Goal: Task Accomplishment & Management: Complete application form

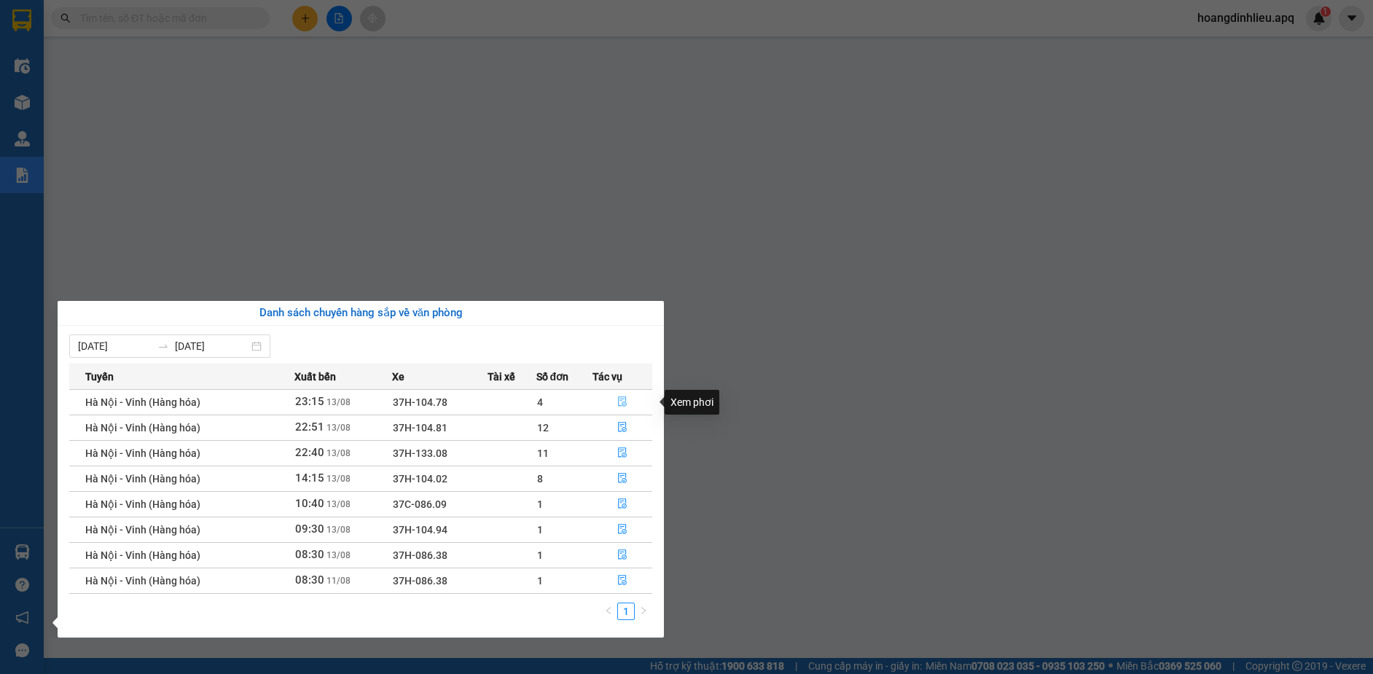
click at [622, 401] on icon "file-done" at bounding box center [622, 401] width 10 height 10
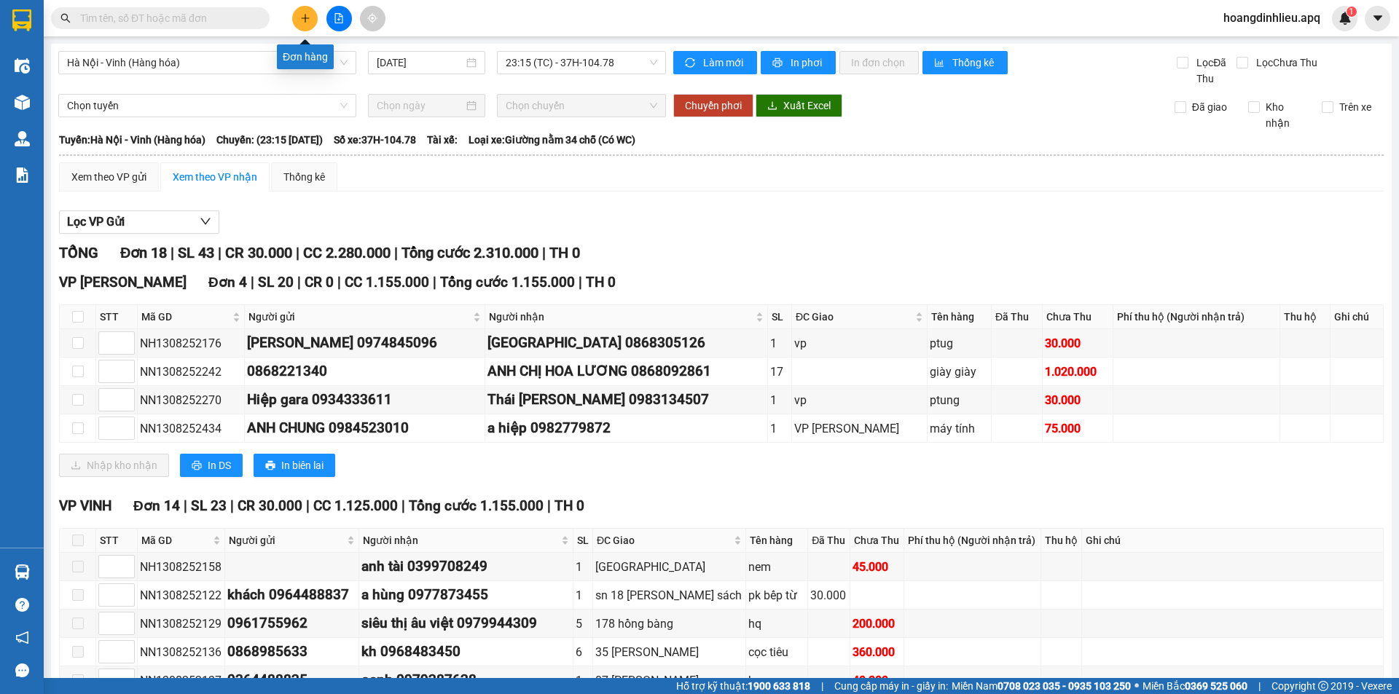
click at [302, 22] on icon "plus" at bounding box center [305, 18] width 10 height 10
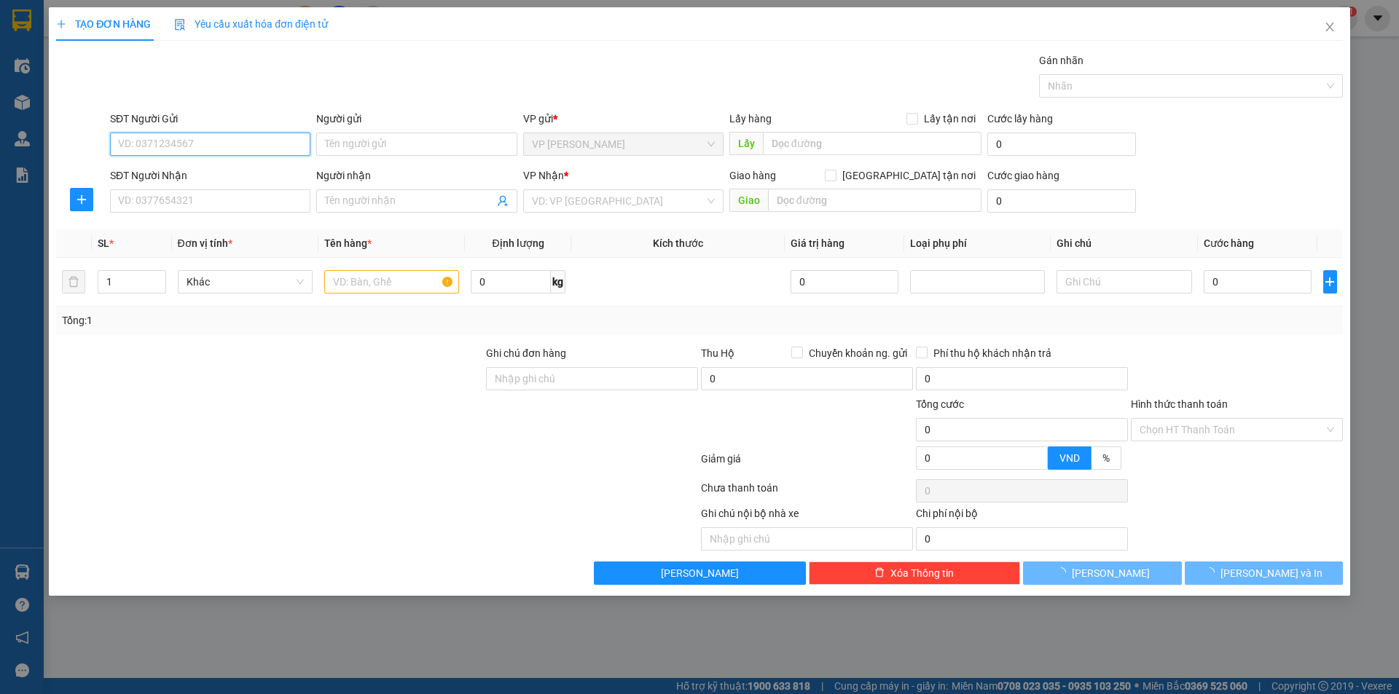
click at [226, 147] on input "SĐT Người Gửi" at bounding box center [210, 144] width 200 height 23
type input "03"
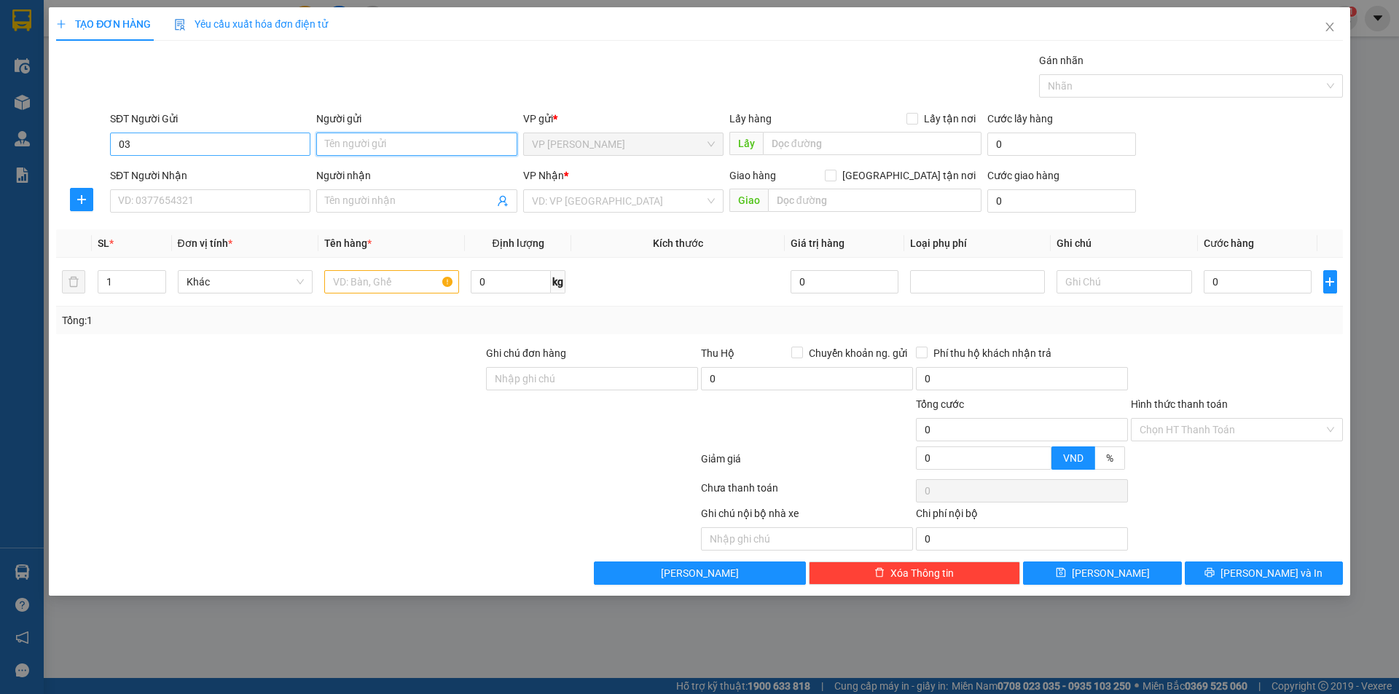
type input "3"
click at [173, 148] on input "03" at bounding box center [210, 144] width 200 height 23
type input "033"
type input "2"
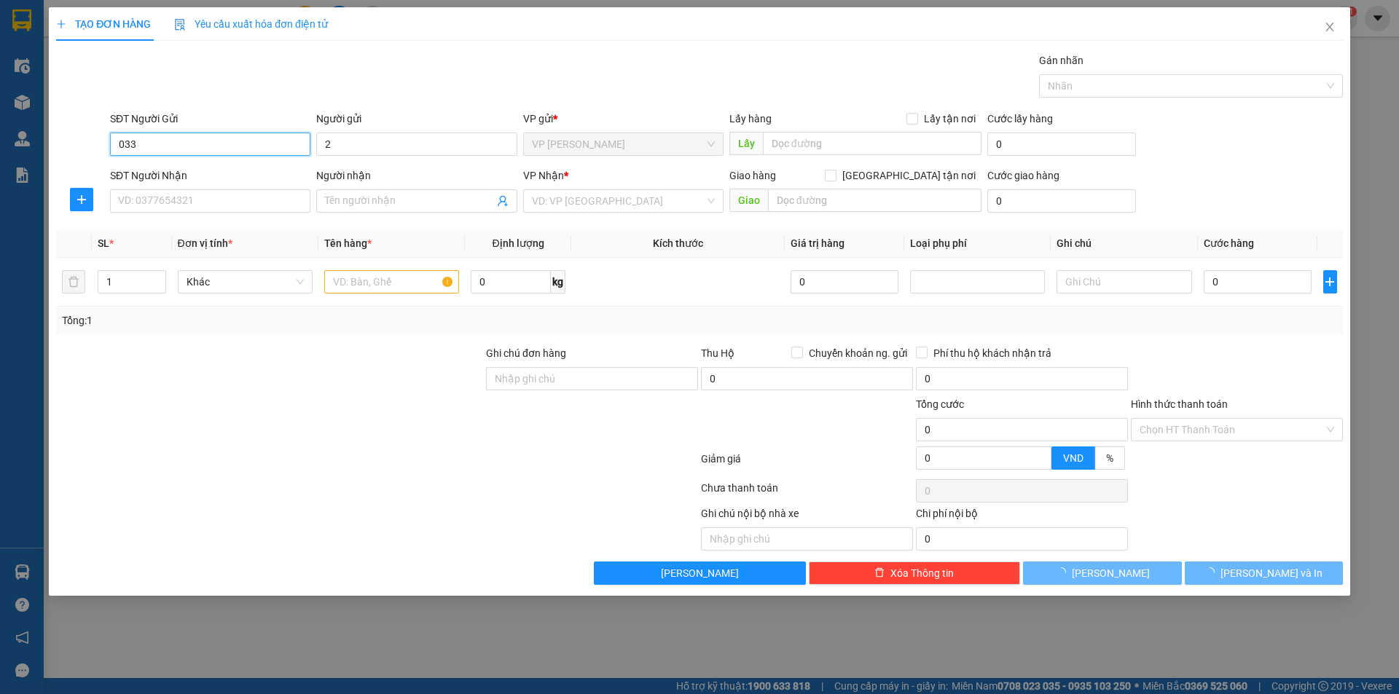
click at [152, 143] on input "033" at bounding box center [210, 144] width 200 height 23
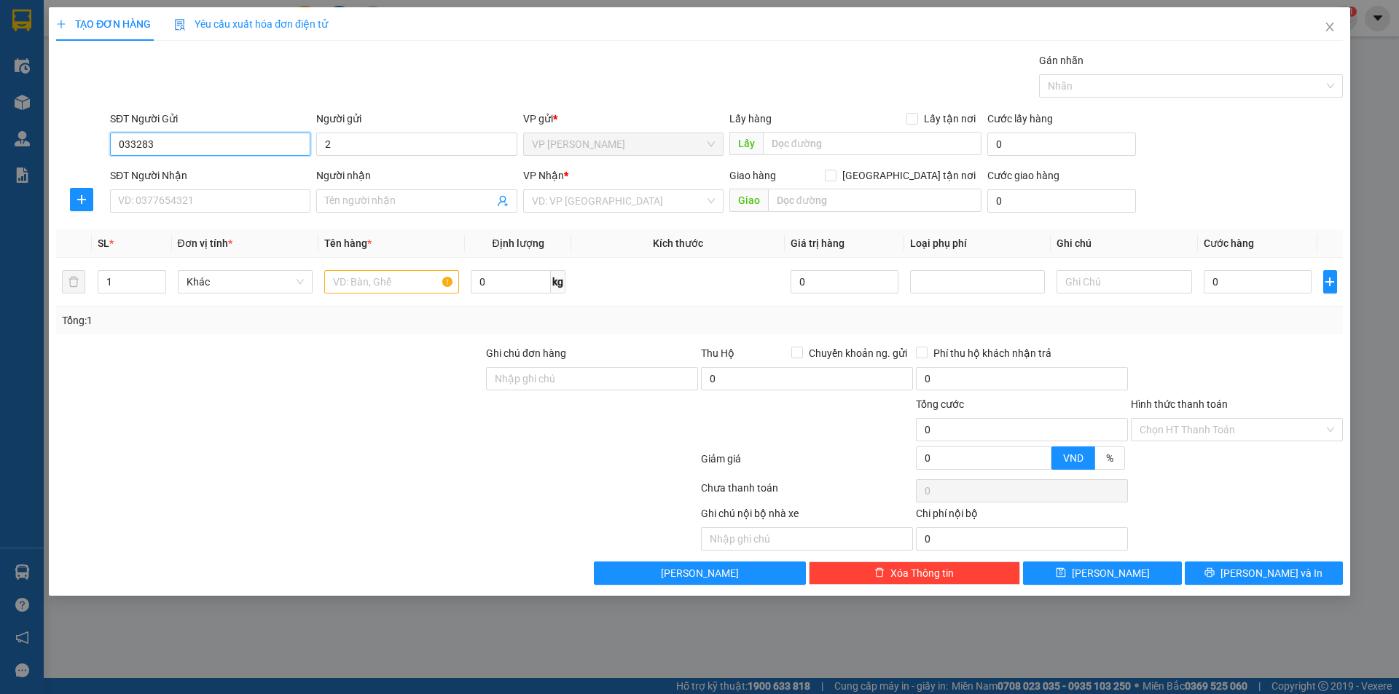
click at [154, 146] on input "033283" at bounding box center [210, 144] width 200 height 23
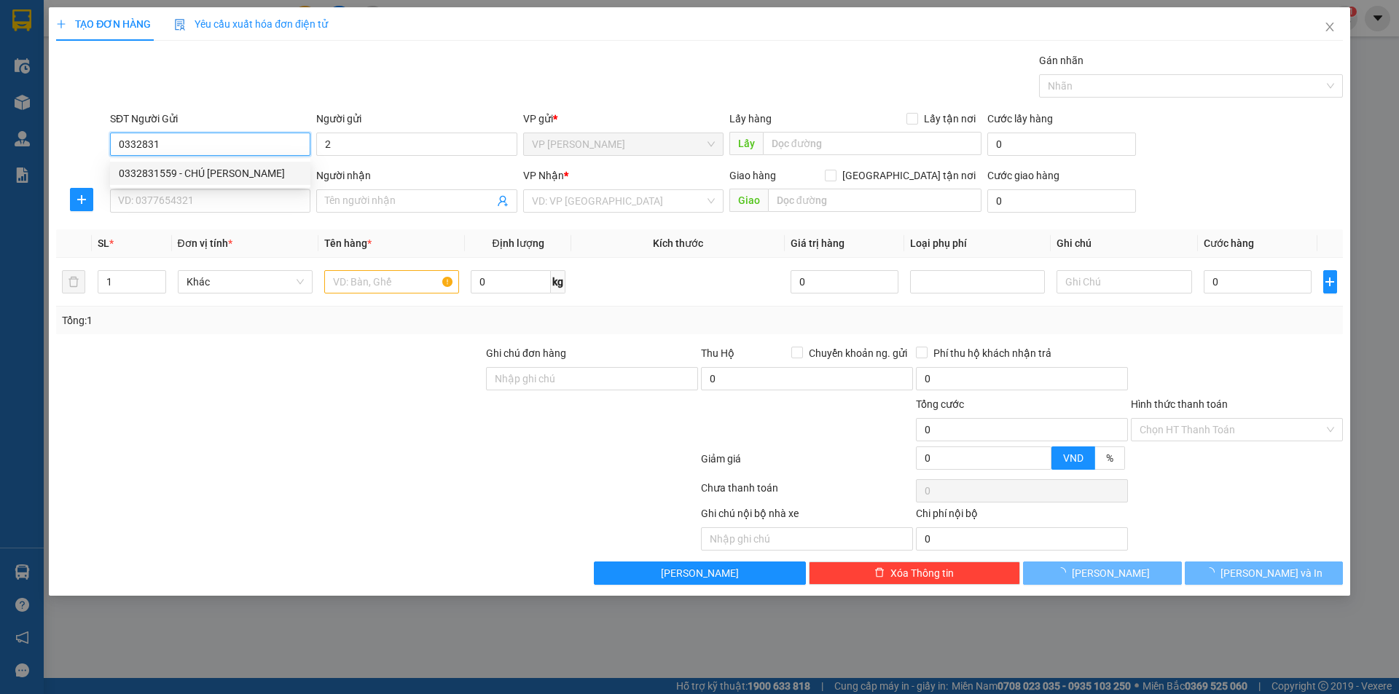
click at [186, 172] on div "0332831559 - CHÚ LÊ VÕ HUY" at bounding box center [210, 173] width 183 height 16
type input "0332831559"
type input "CHÚ [PERSON_NAME]"
checkbox input "true"
type input "TC"
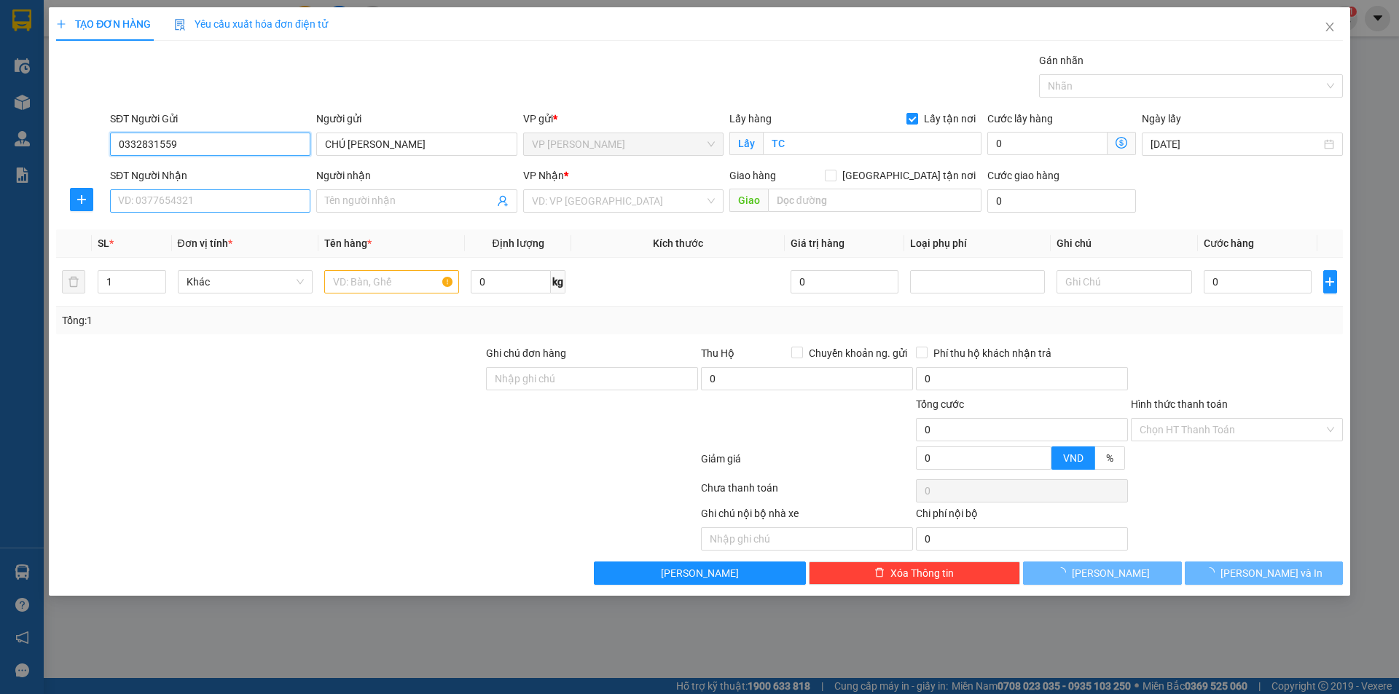
type input "0332831559"
click at [203, 198] on input "SĐT Người Nhận" at bounding box center [210, 200] width 200 height 23
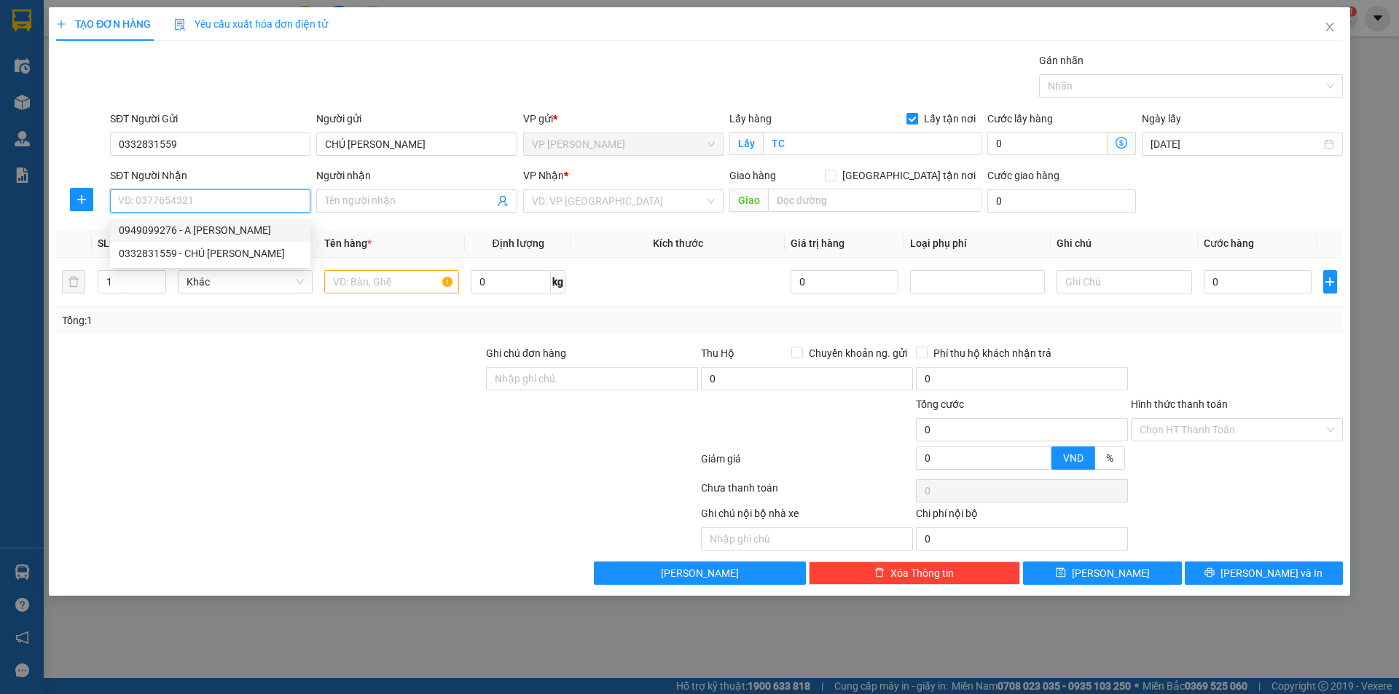
click at [213, 200] on input "SĐT Người Nhận" at bounding box center [210, 200] width 200 height 23
click at [198, 207] on input "SĐT Người Nhận" at bounding box center [210, 200] width 200 height 23
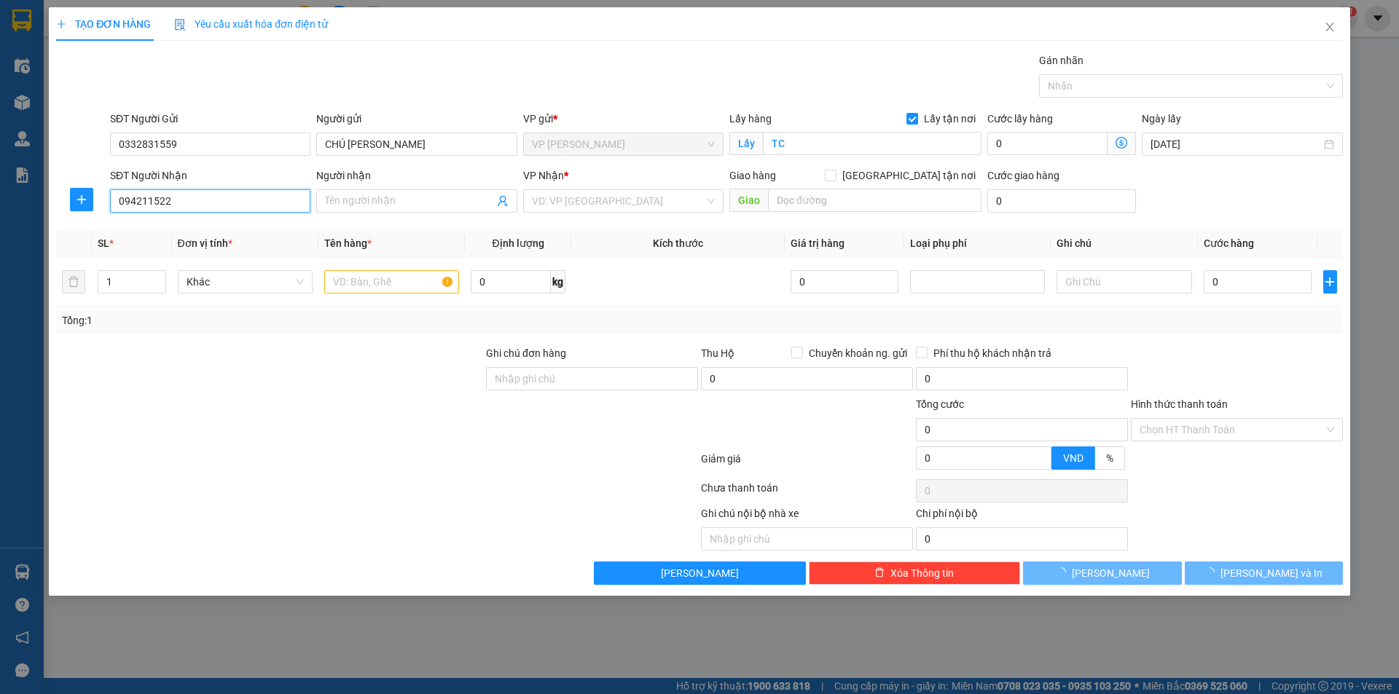
type input "0942115225"
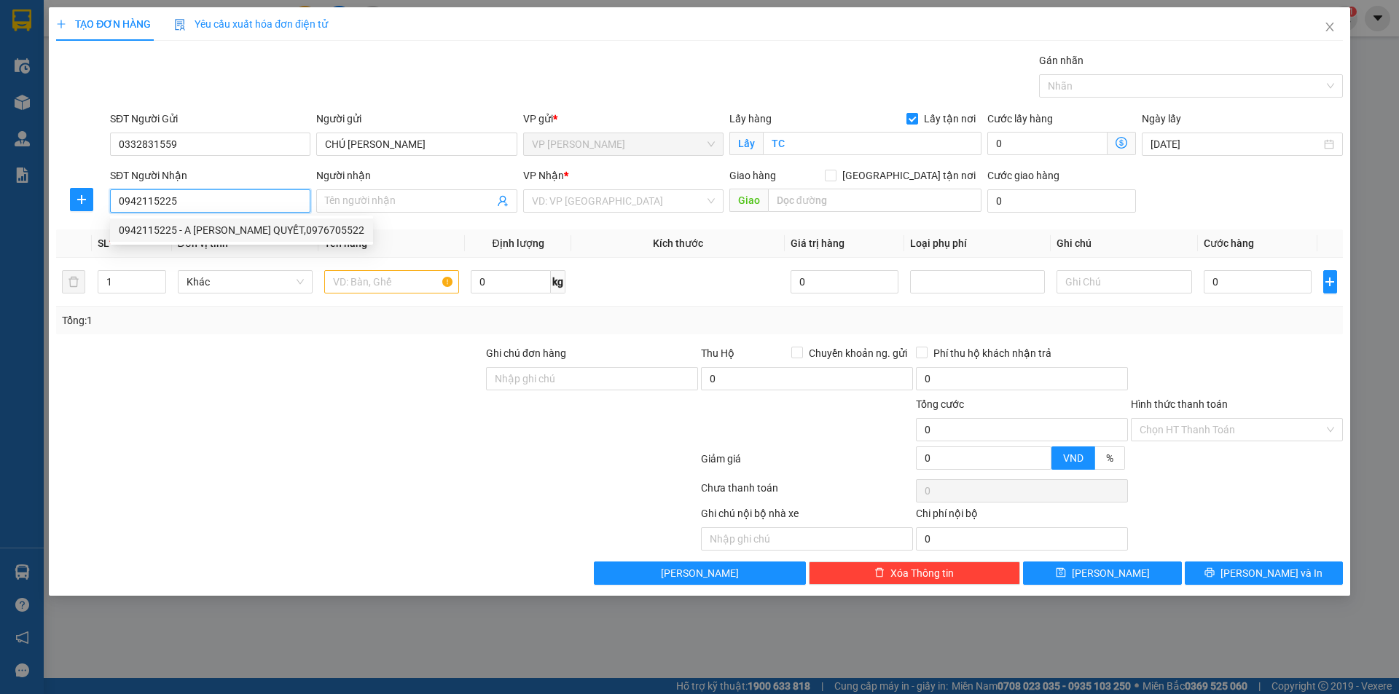
click at [280, 235] on div "0942115225 - A LÊ VÕ QUYẾT,0976705522" at bounding box center [242, 230] width 246 height 16
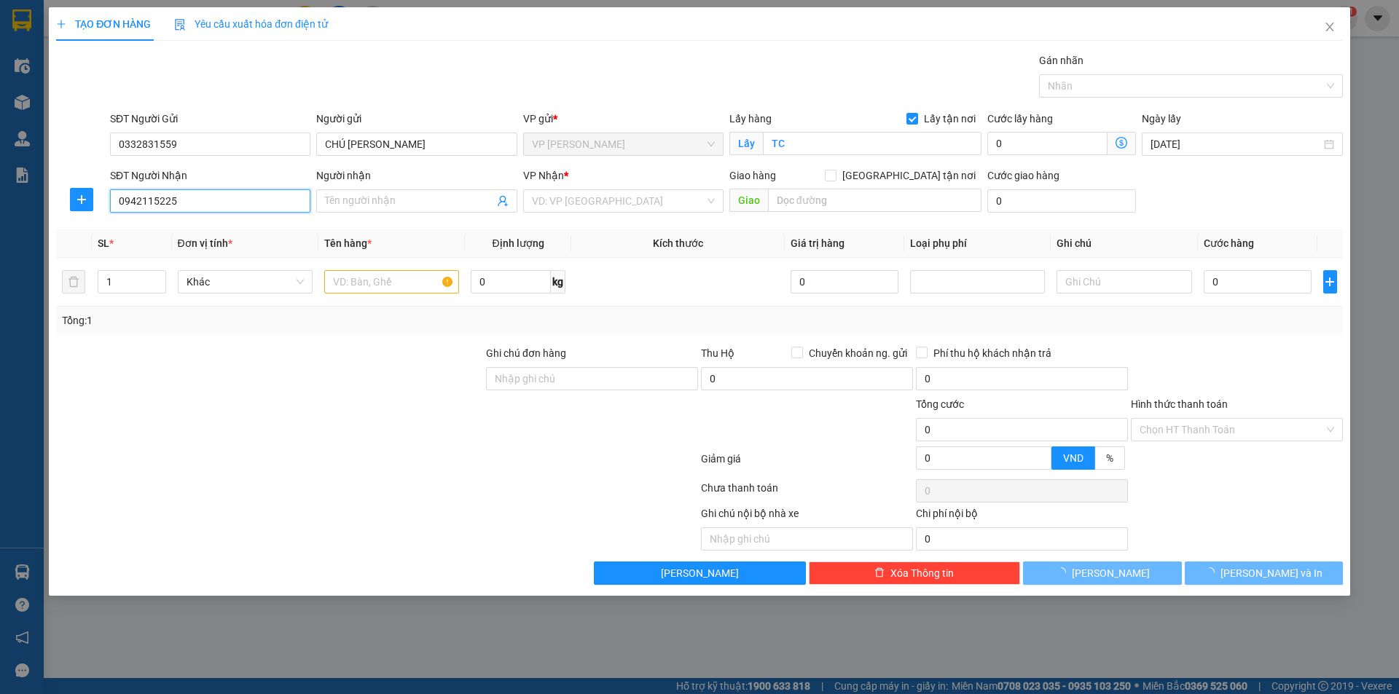
type input "A LÊ VÕ QUYẾT,0976705522"
type input "VP Gia Lâm"
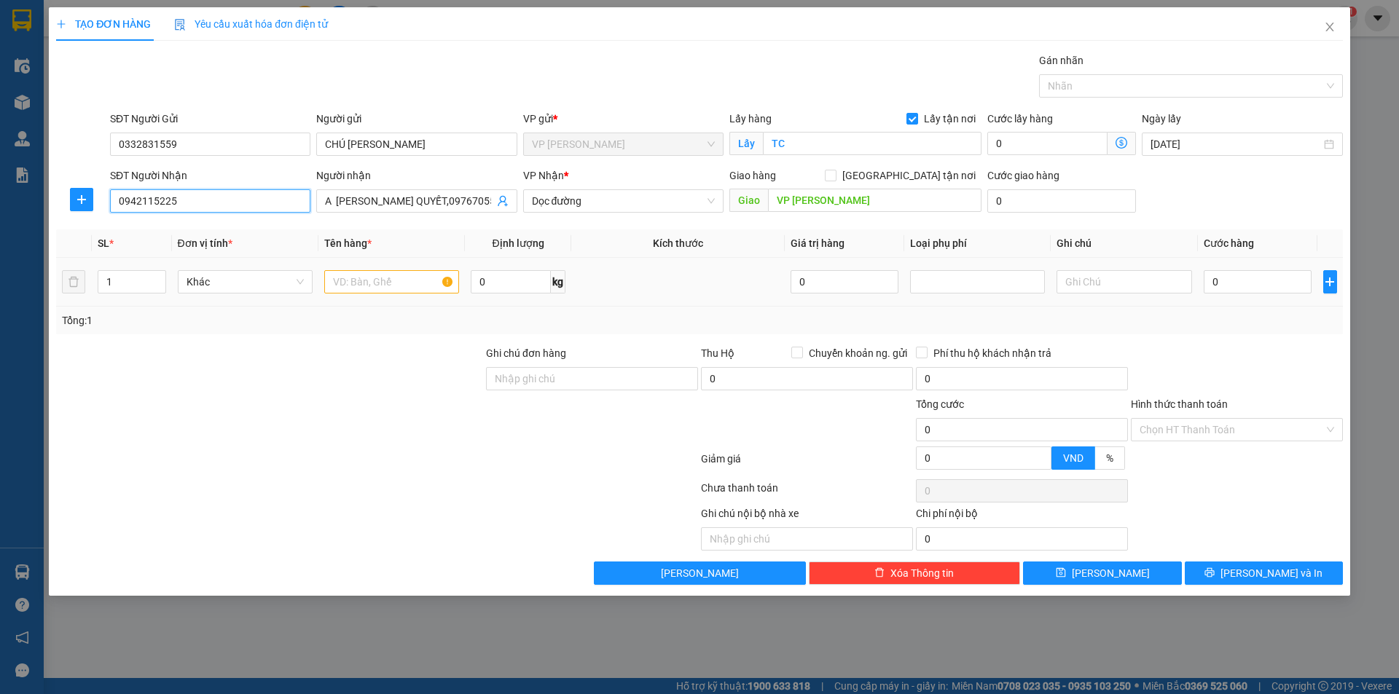
type input "0942115225"
click at [412, 280] on input "text" at bounding box center [391, 281] width 135 height 23
type input "thực phẩm"
click at [1238, 289] on input "0" at bounding box center [1258, 281] width 109 height 23
type input "3.000"
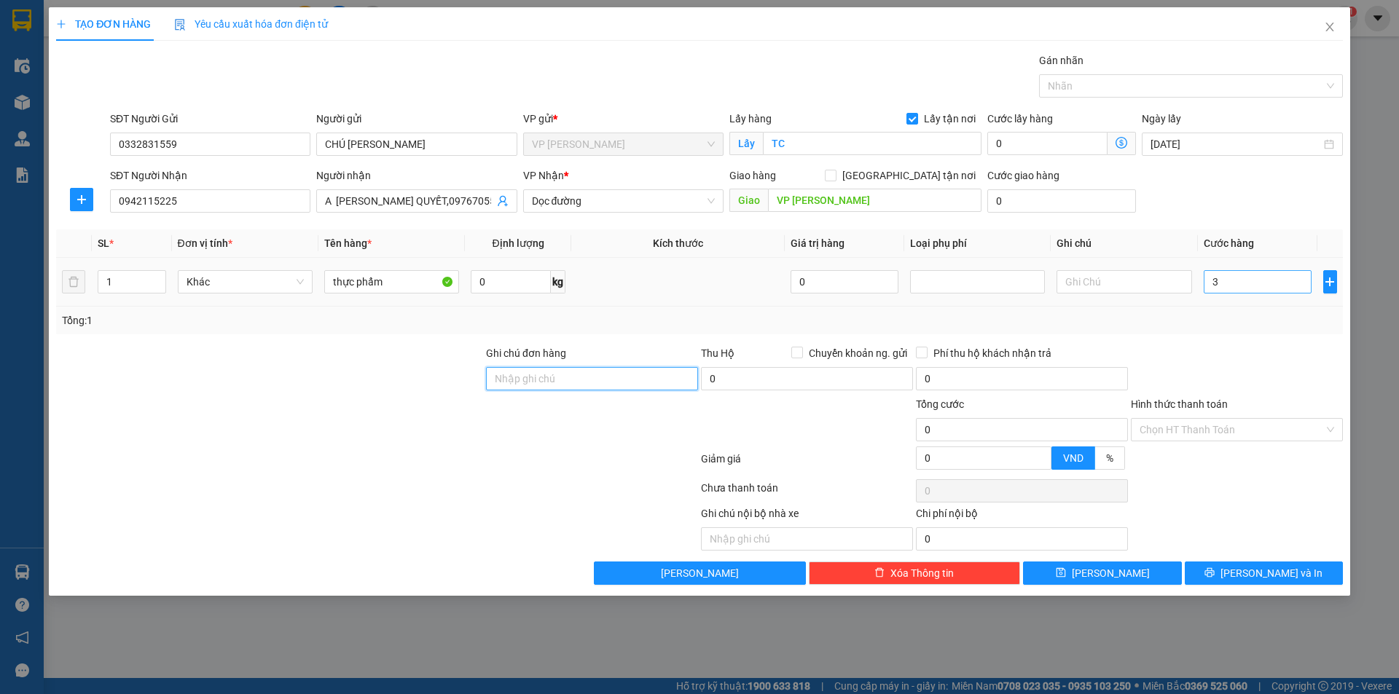
type input "3.000"
type input "00"
click at [1238, 285] on input "3.000" at bounding box center [1258, 281] width 109 height 23
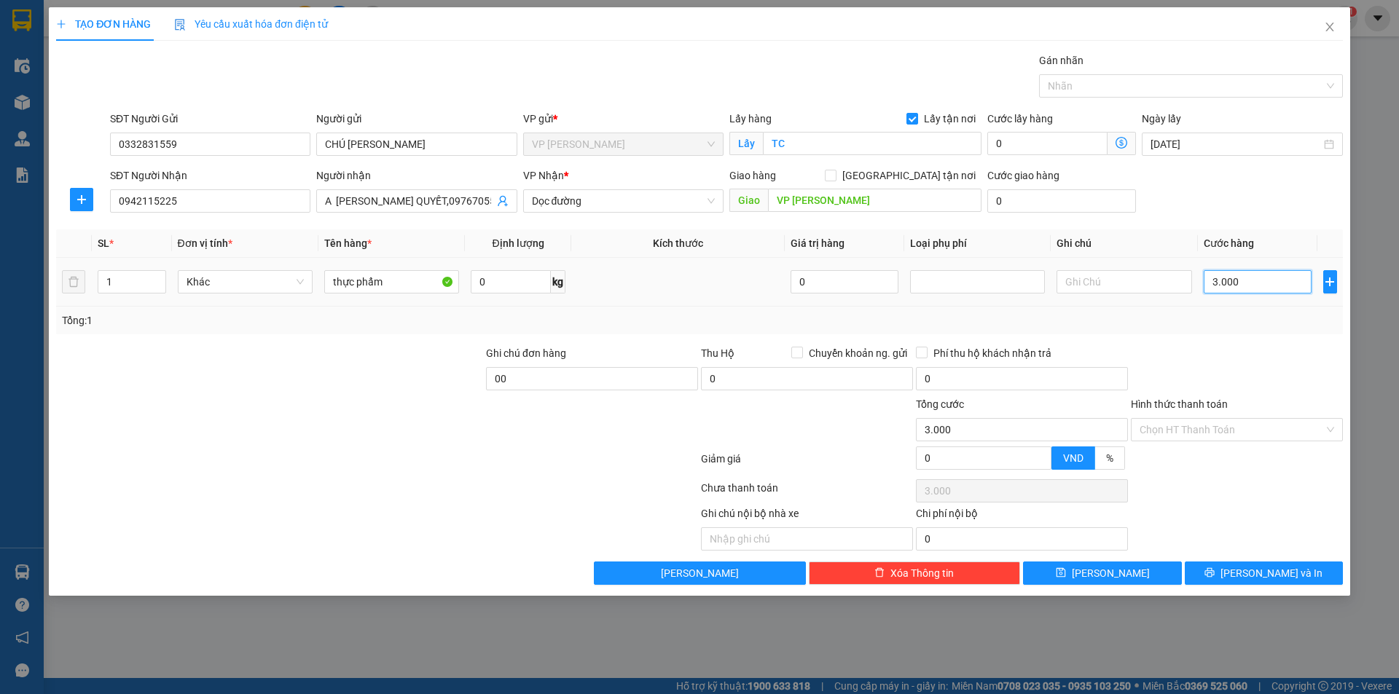
type input "30.000"
click at [1306, 431] on input "Hình thức thanh toán" at bounding box center [1232, 430] width 184 height 22
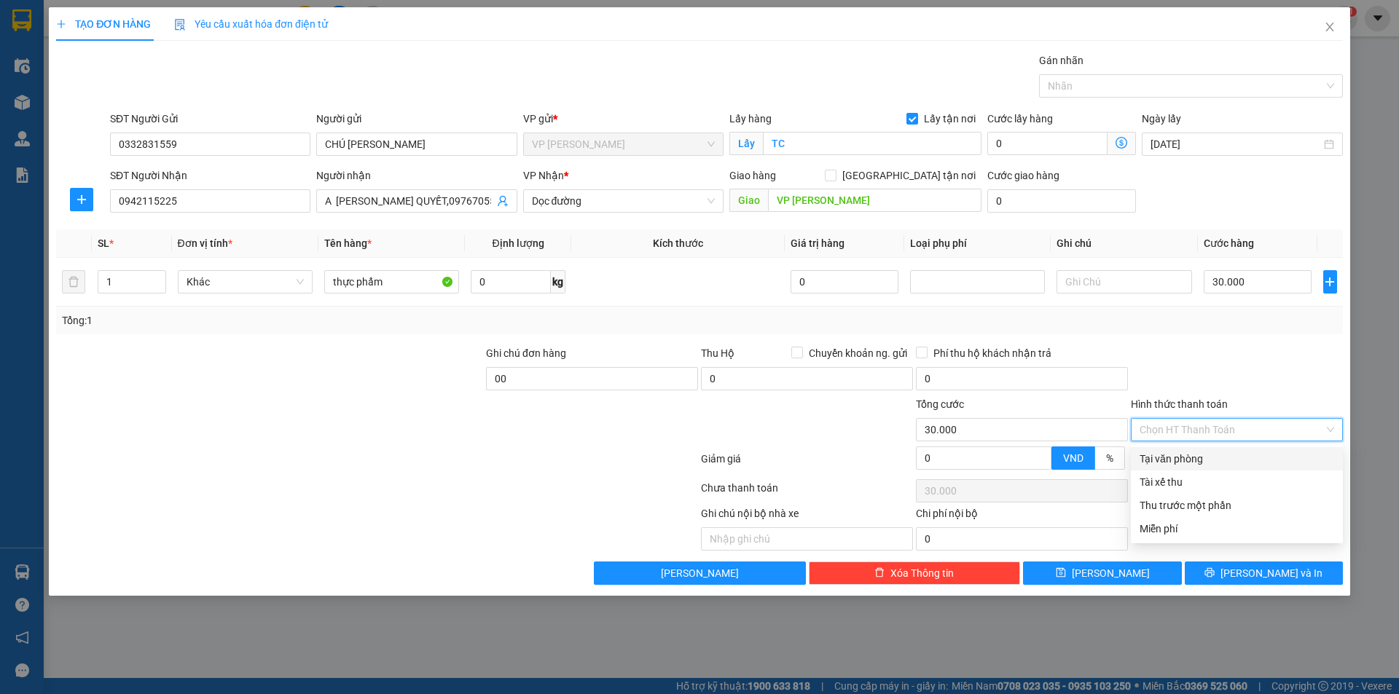
click at [1234, 460] on div "Tại văn phòng" at bounding box center [1237, 459] width 195 height 16
type input "0"
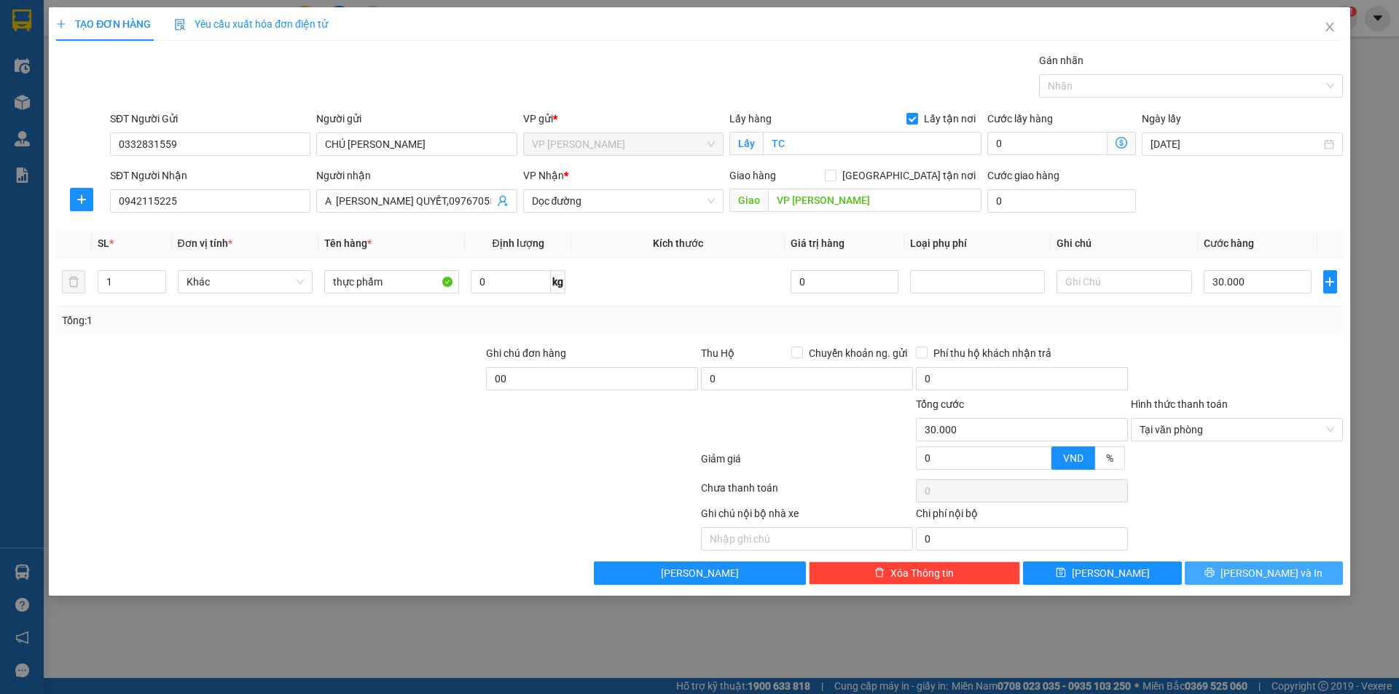
click at [1258, 578] on span "[PERSON_NAME] và In" at bounding box center [1271, 573] width 102 height 16
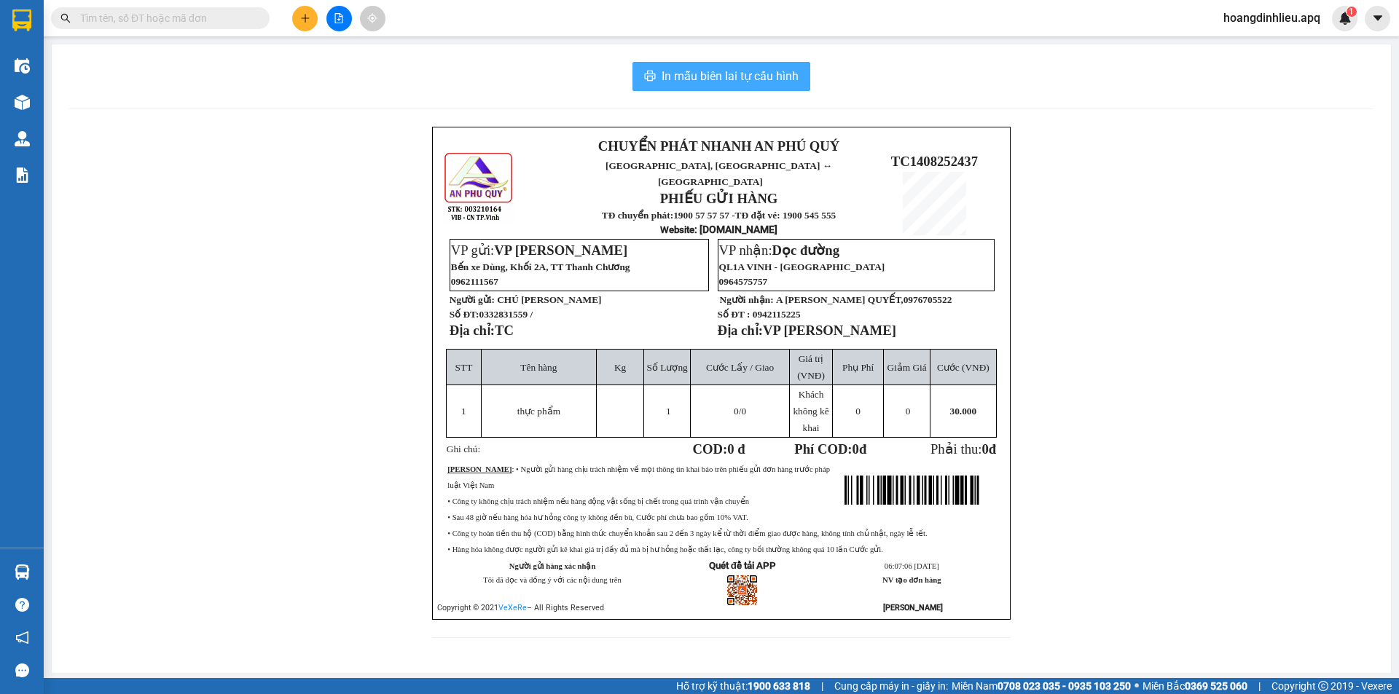
click at [739, 73] on span "In mẫu biên lai tự cấu hình" at bounding box center [730, 76] width 137 height 18
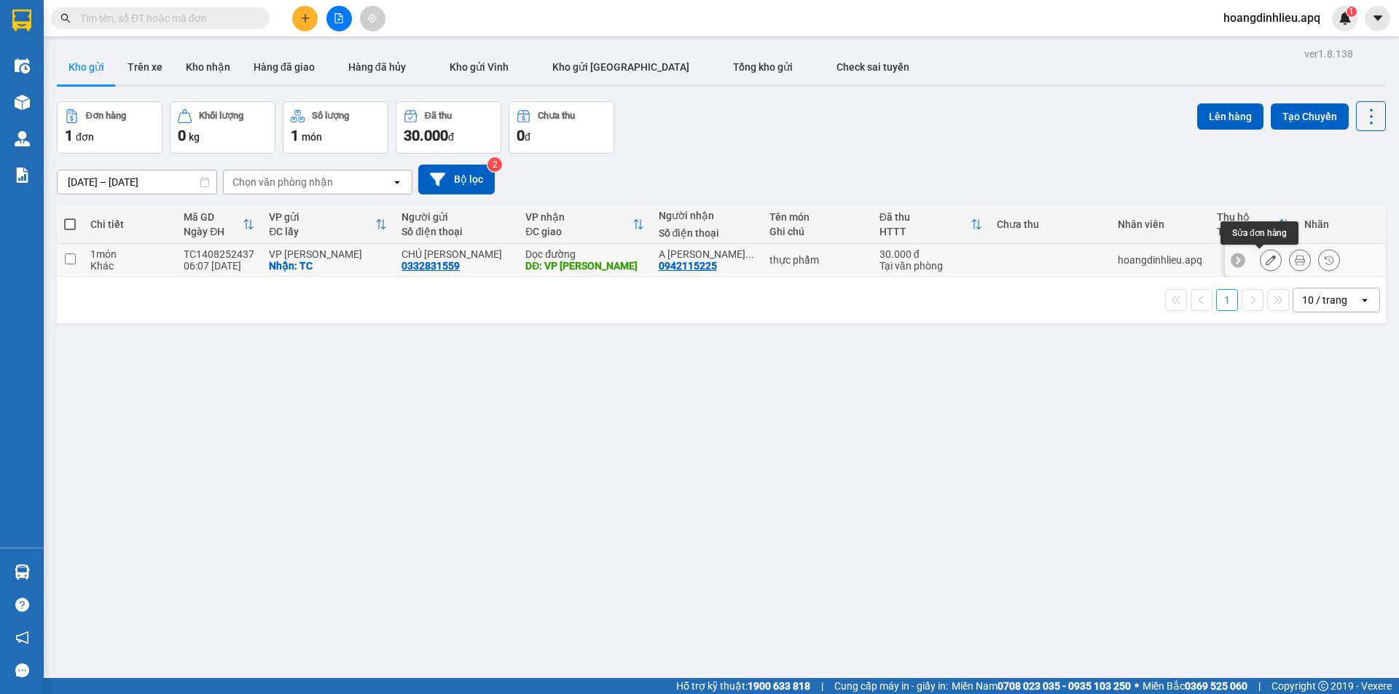
click at [1266, 264] on icon at bounding box center [1271, 260] width 10 height 10
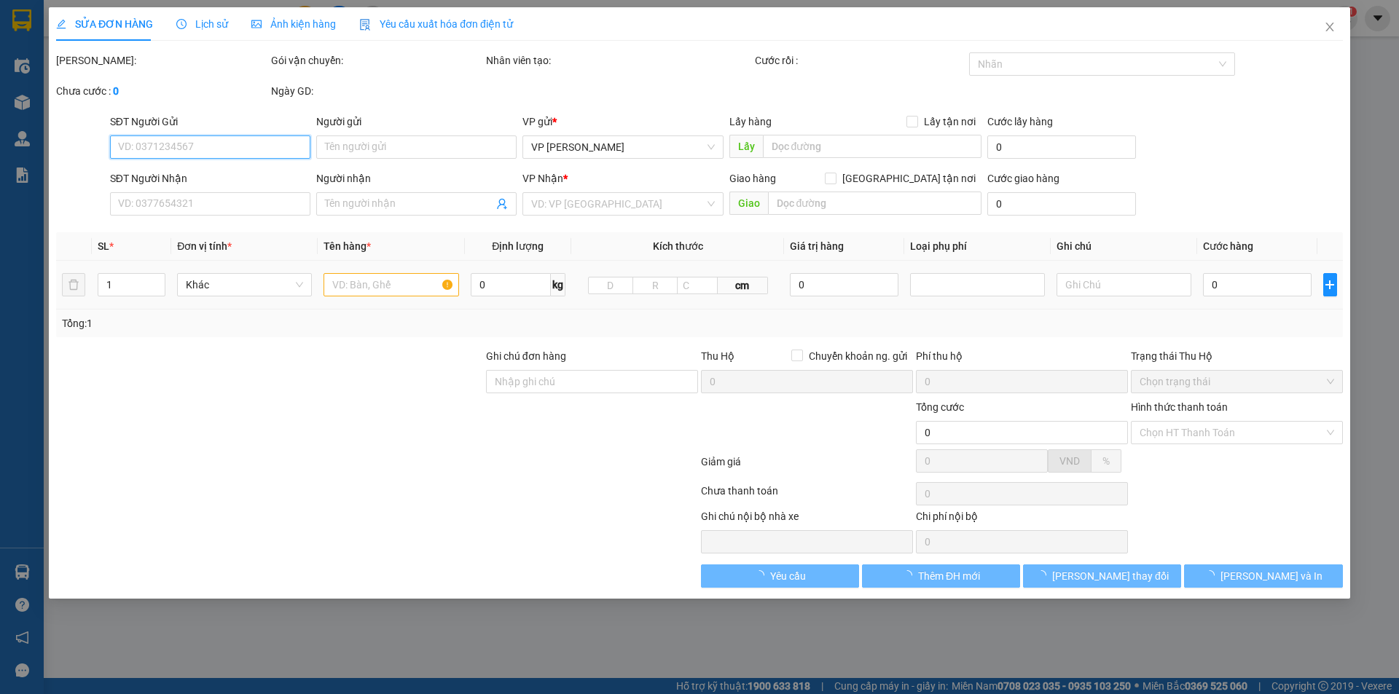
type input "0332831559"
type input "CHÚ [PERSON_NAME]"
checkbox input "true"
type input "TC"
type input "0942115225"
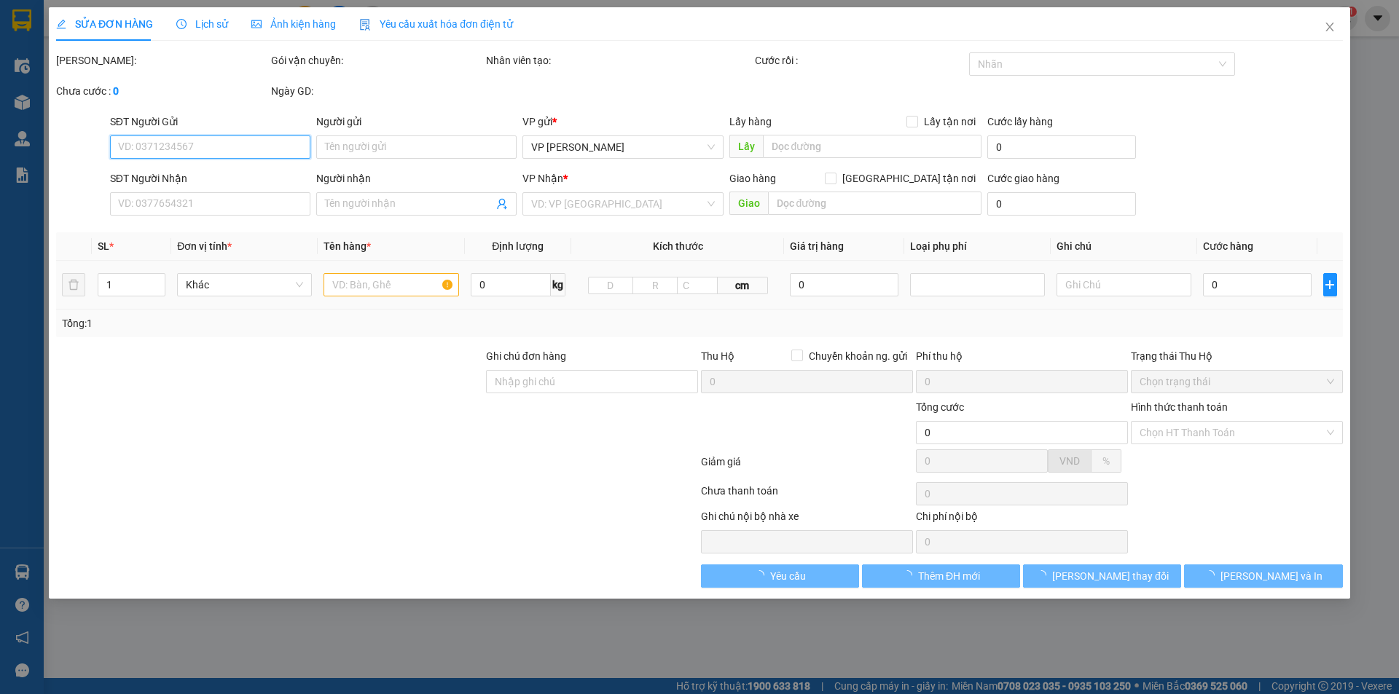
type input "A LÊ VÕ QUYẾT,0976705522"
type input "VP Gia Lâm"
type input "00"
type input "30.000"
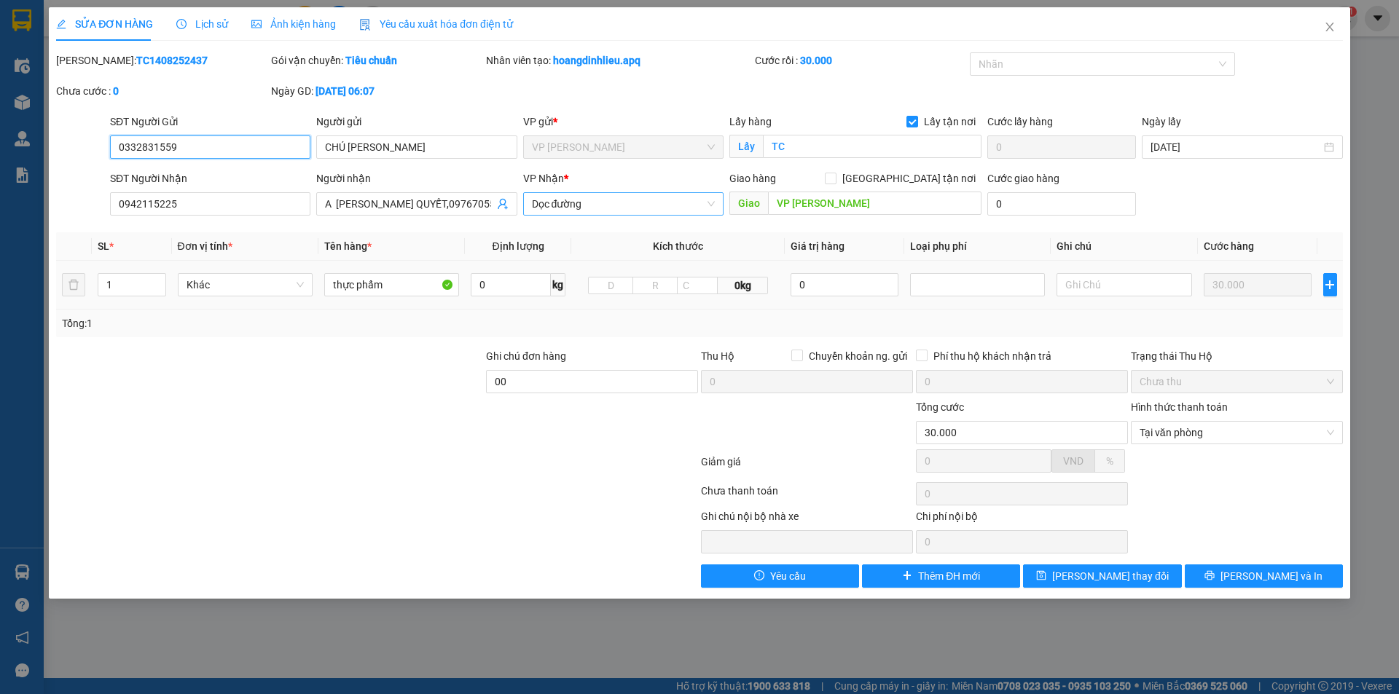
click at [676, 206] on span "Dọc đường" at bounding box center [623, 204] width 183 height 22
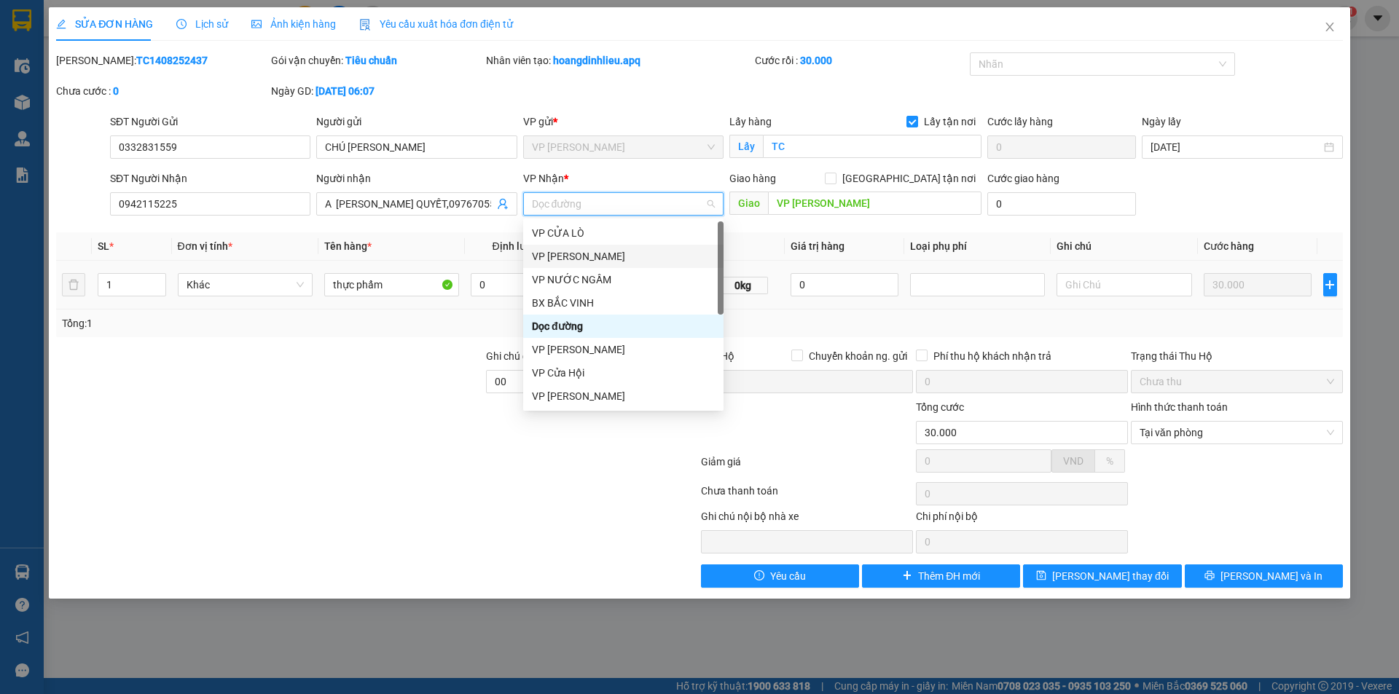
click at [651, 247] on div "VP [PERSON_NAME]" at bounding box center [623, 256] width 200 height 23
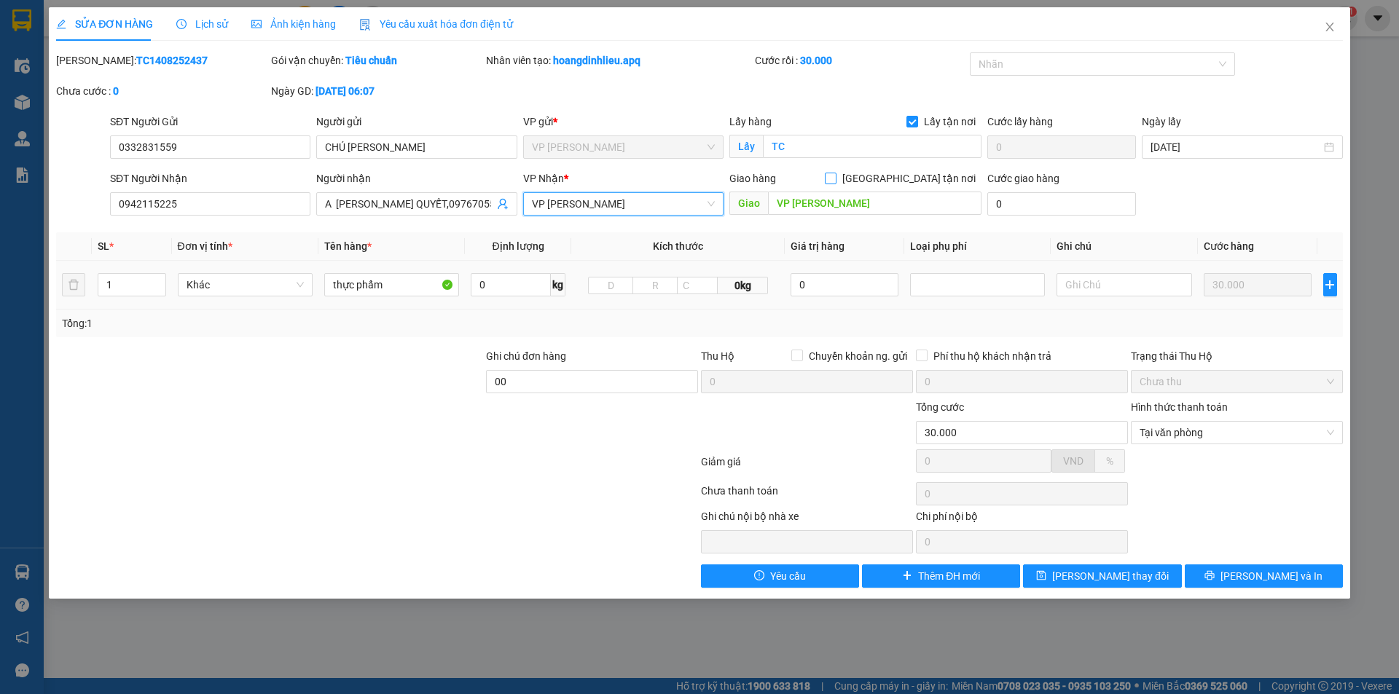
click at [835, 182] on input "[GEOGRAPHIC_DATA] tận nơi" at bounding box center [830, 178] width 10 height 10
checkbox input "true"
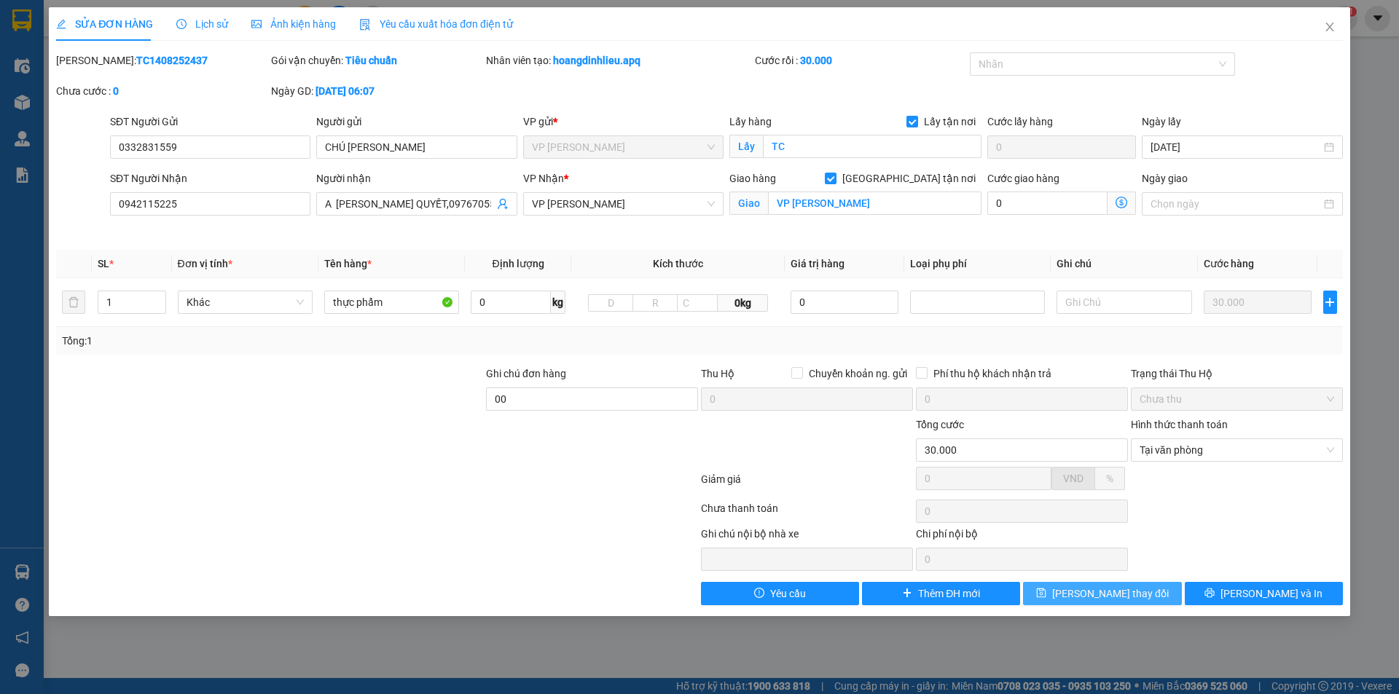
click at [1081, 595] on button "Lưu thay đổi" at bounding box center [1102, 593] width 158 height 23
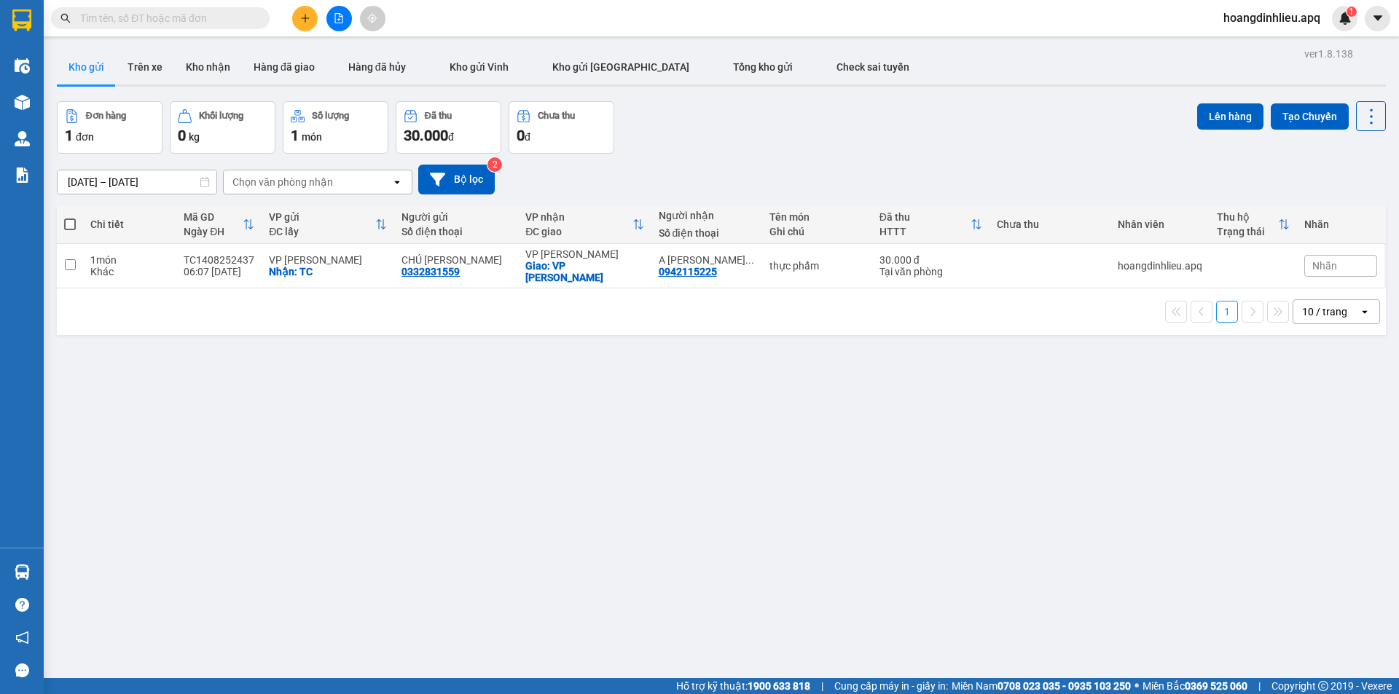
click at [1239, 13] on span "hoangdinhlieu.apq" at bounding box center [1272, 18] width 120 height 18
click at [1244, 36] on li "Đăng xuất" at bounding box center [1271, 45] width 122 height 23
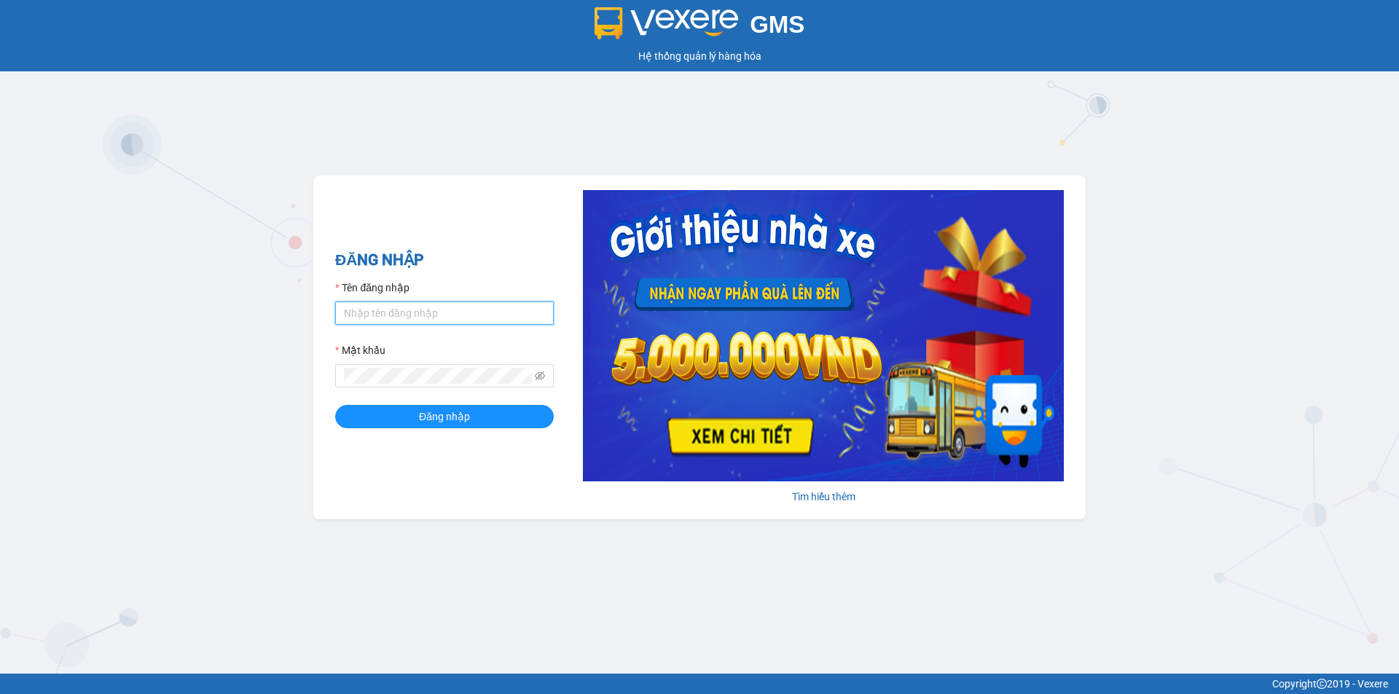
click at [417, 307] on input "Tên đăng nhập" at bounding box center [444, 313] width 219 height 23
type input "haonam.apq"
click at [455, 410] on span "Đăng nhập" at bounding box center [444, 417] width 51 height 16
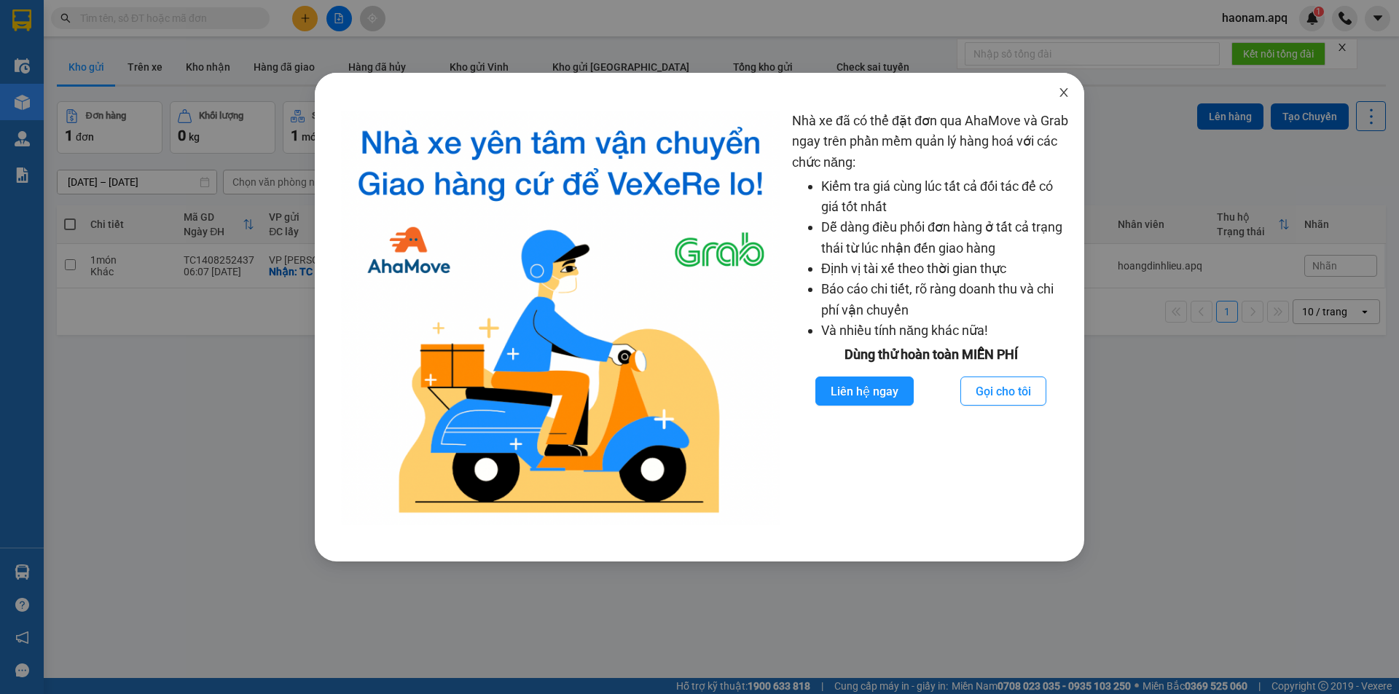
click at [1067, 101] on span "Close" at bounding box center [1063, 93] width 41 height 41
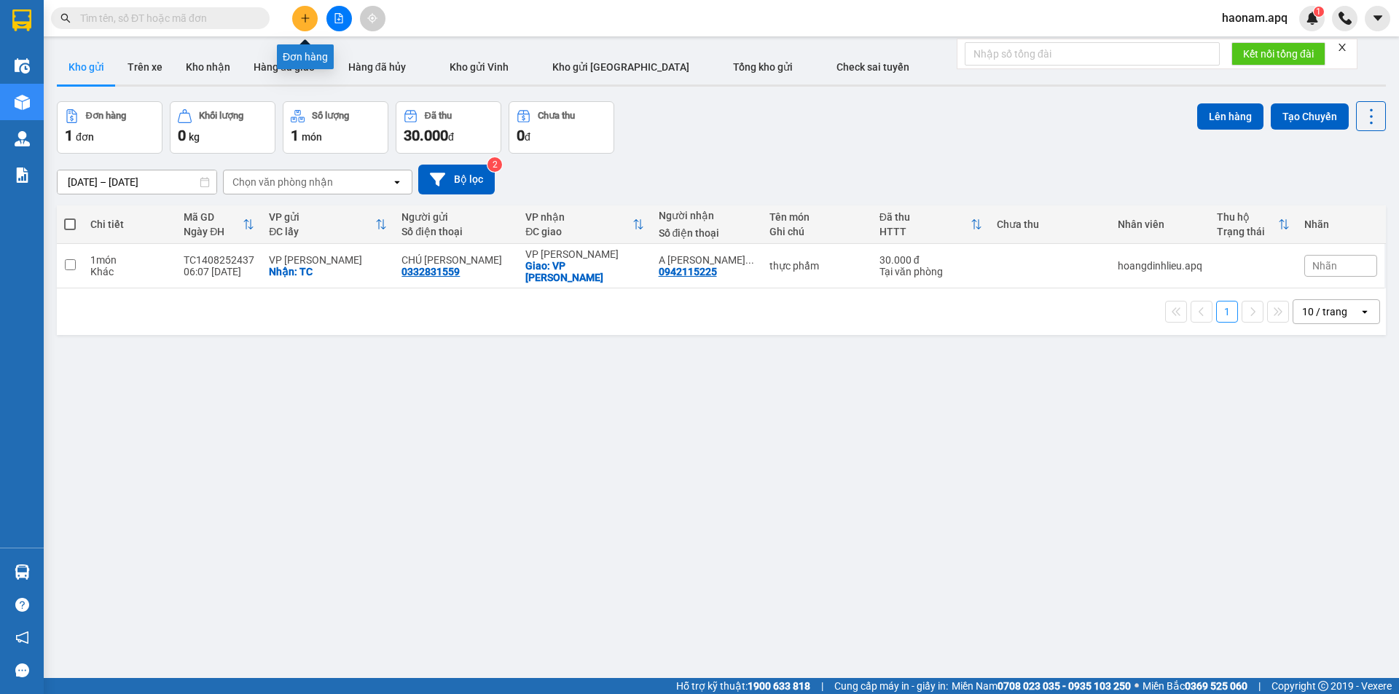
click at [301, 14] on icon "plus" at bounding box center [305, 18] width 10 height 10
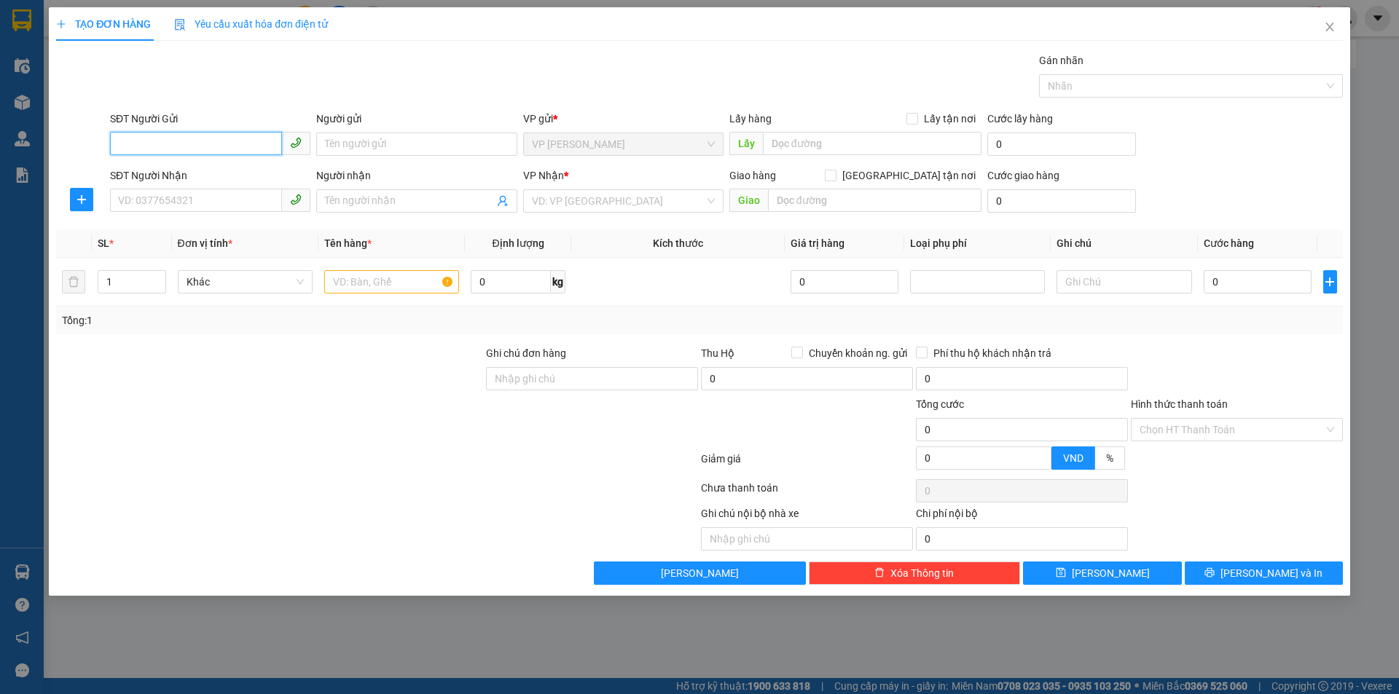
click at [249, 138] on input "SĐT Người Gửi" at bounding box center [196, 143] width 172 height 23
click at [214, 143] on input "SĐT Người Gửi" at bounding box center [196, 143] width 172 height 23
click at [151, 137] on input "SĐT Người Gửi" at bounding box center [196, 143] width 172 height 23
click at [228, 178] on div "0969407174 - [PERSON_NAME]" at bounding box center [210, 173] width 183 height 16
type input "0969407174"
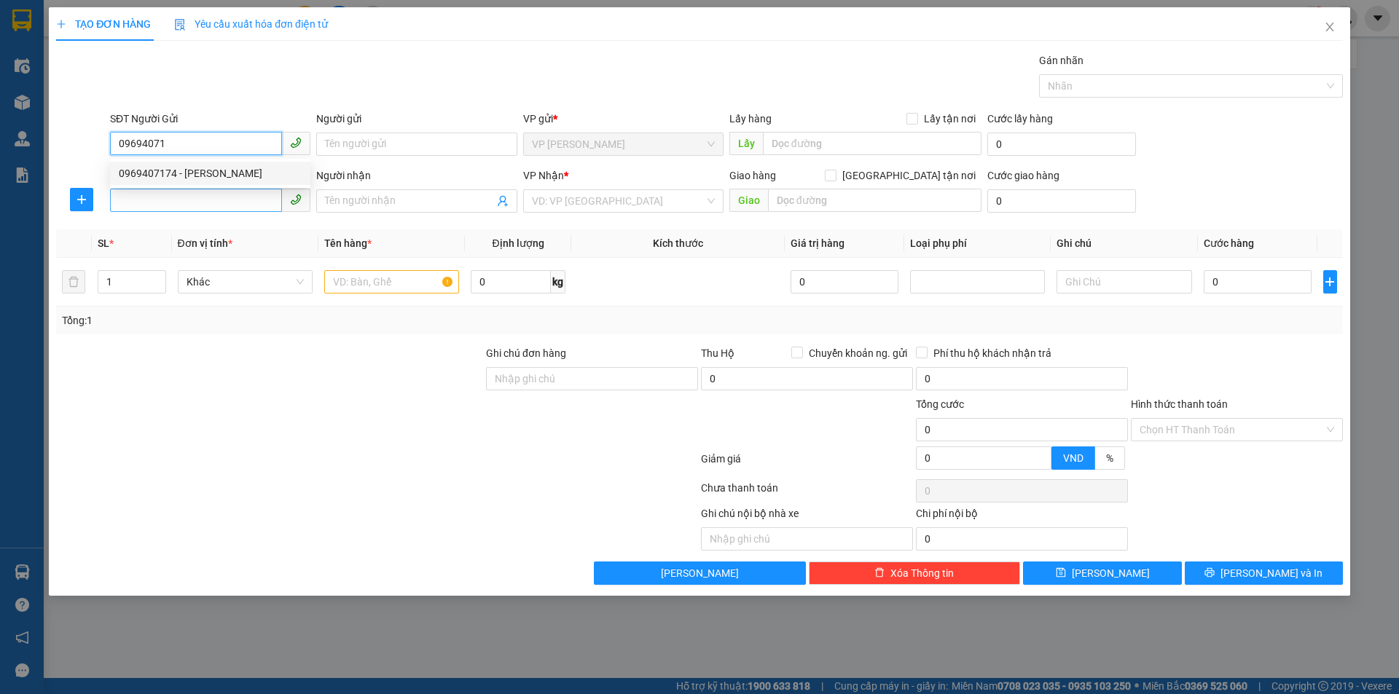
type input "DÌ XUÂN"
checkbox input "true"
type input "TC"
type input "0969407174"
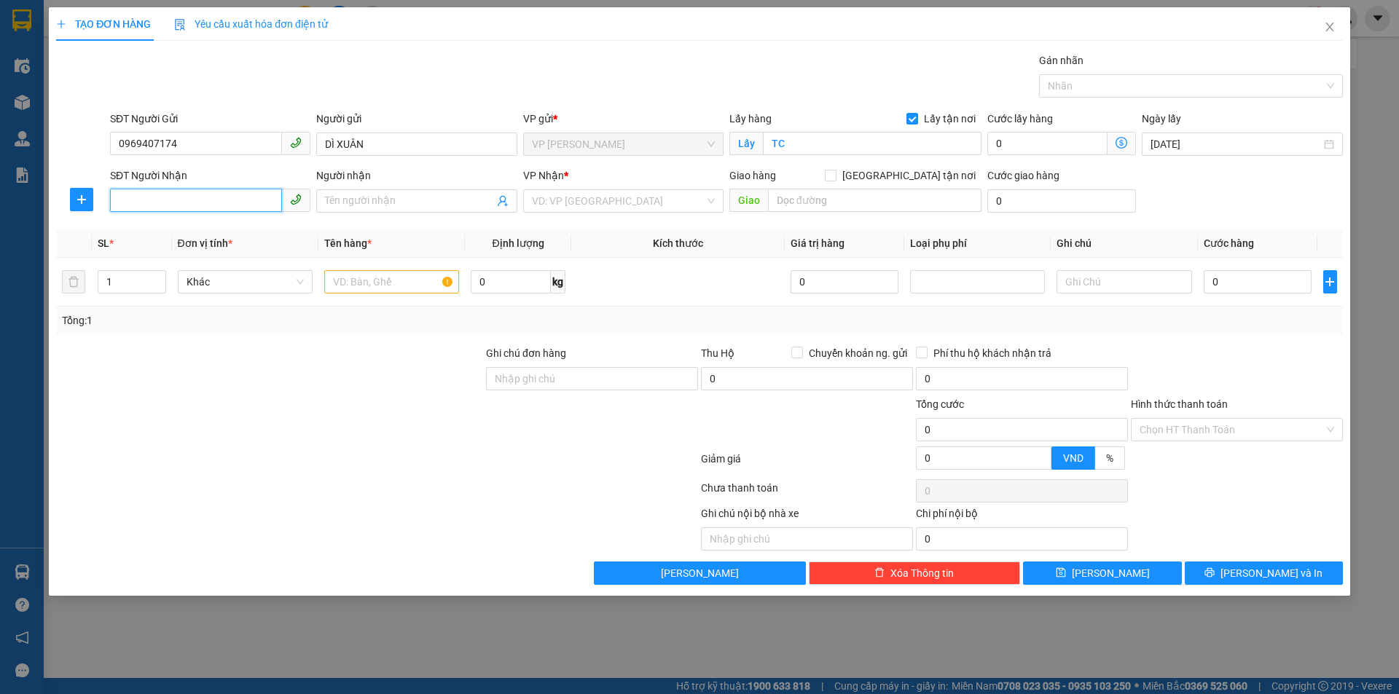
click at [230, 205] on input "SĐT Người Nhận" at bounding box center [196, 200] width 172 height 23
click at [285, 230] on div "0973071470 - [PERSON_NAME]" at bounding box center [210, 230] width 183 height 16
type input "0973071470"
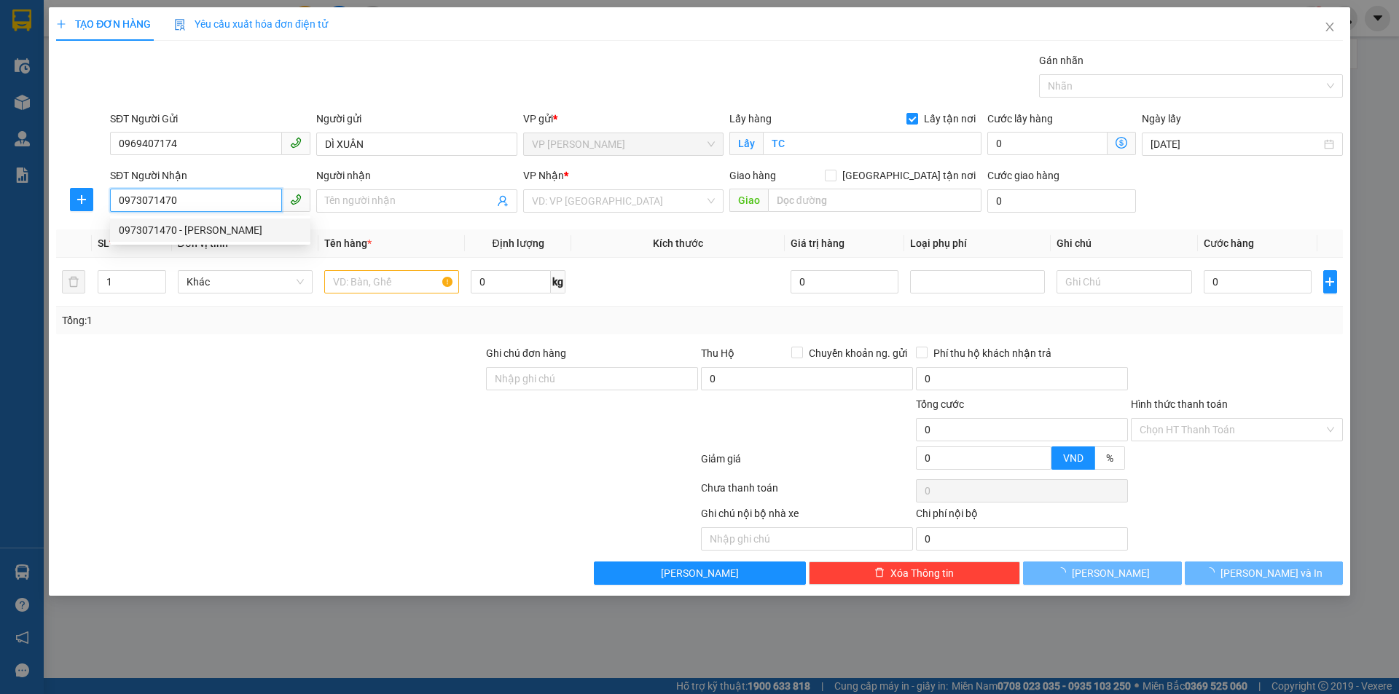
type input "[PERSON_NAME]"
checkbox input "true"
type input "NH"
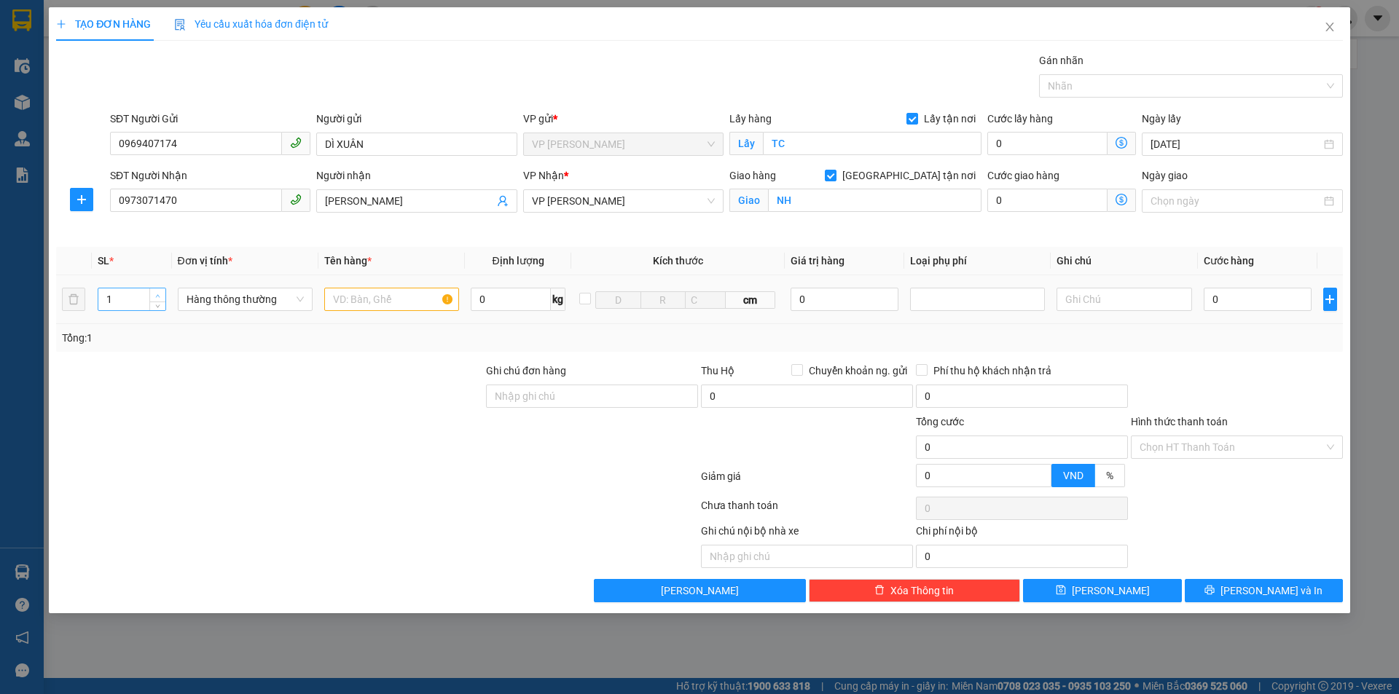
type input "2"
click at [159, 292] on span "up" at bounding box center [158, 295] width 9 height 9
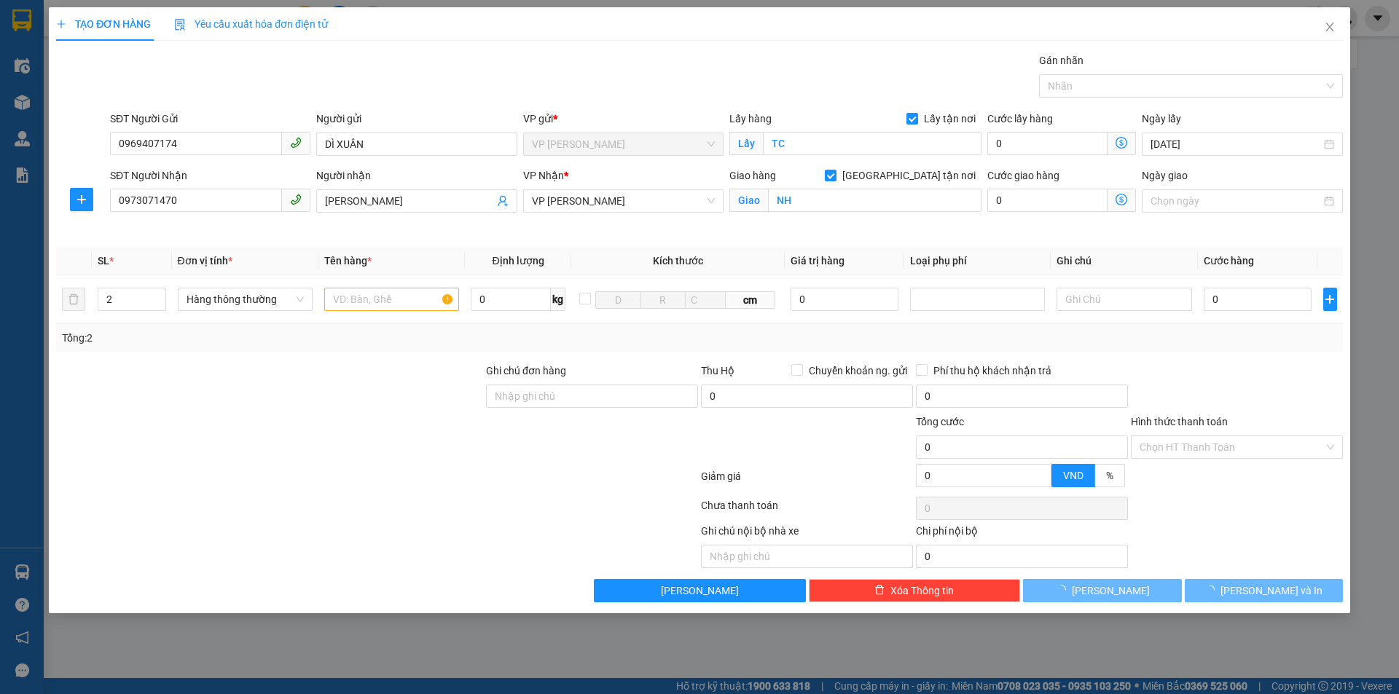
click at [272, 358] on div "Transit Pickup Surcharge Ids Transit Deliver Surcharge Ids Transit Deliver Surc…" at bounding box center [699, 327] width 1287 height 550
click at [386, 301] on input "text" at bounding box center [391, 299] width 135 height 23
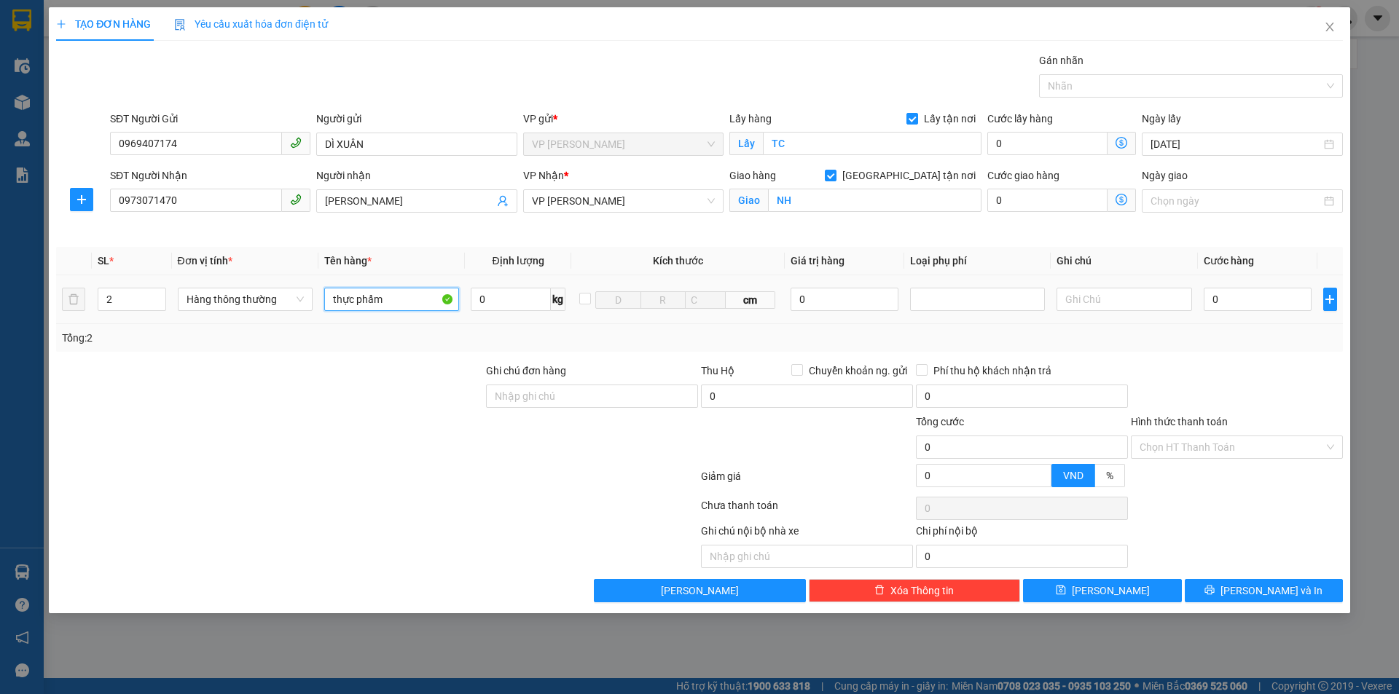
type input "thực phẩm"
click at [1239, 287] on div "0" at bounding box center [1258, 299] width 109 height 29
drag, startPoint x: 1239, startPoint y: 295, endPoint x: 1229, endPoint y: 309, distance: 17.2
click at [1239, 297] on input "0" at bounding box center [1258, 299] width 109 height 23
type input "7"
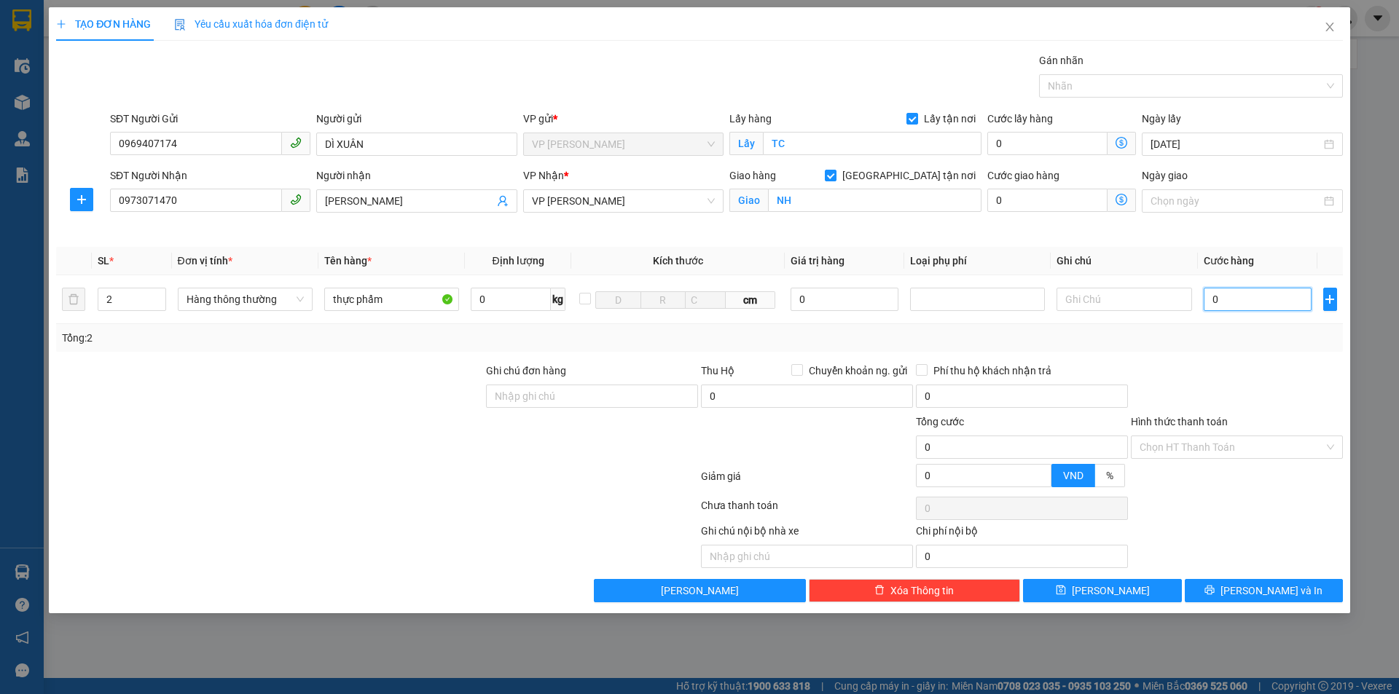
type input "7"
type input "70"
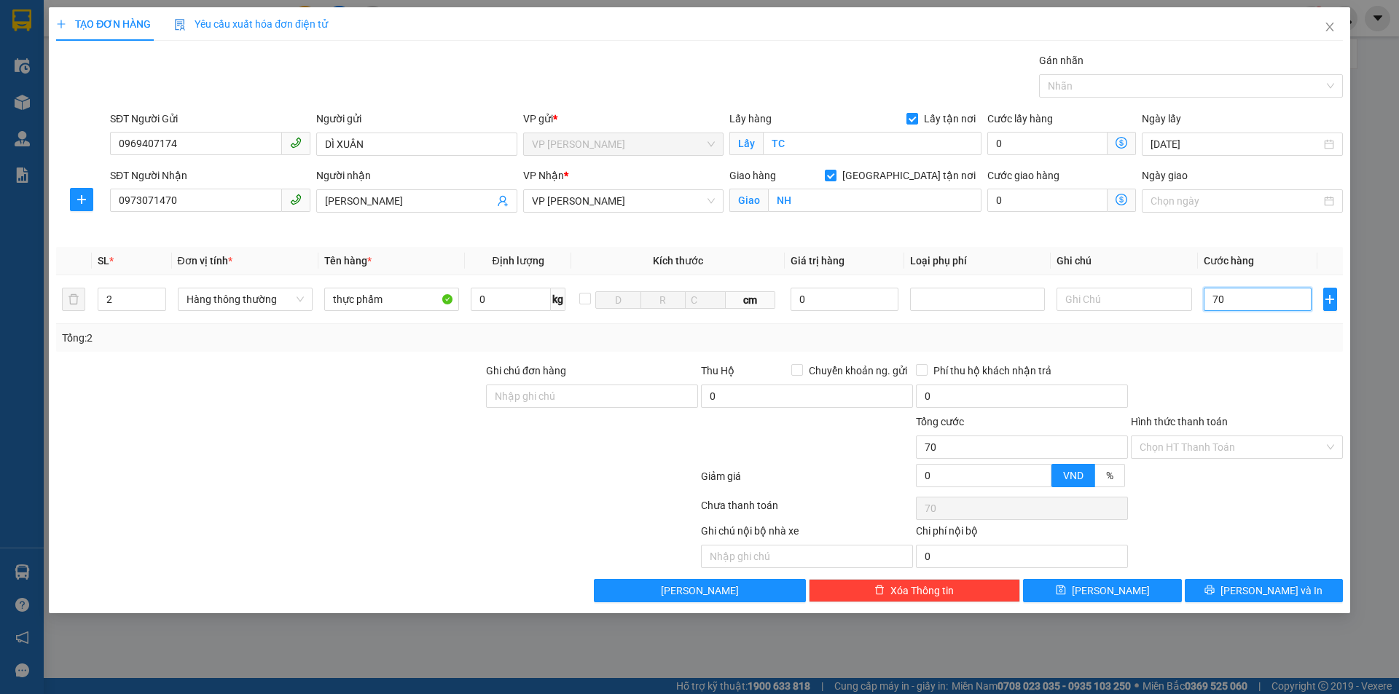
type input "700"
type input "7.000"
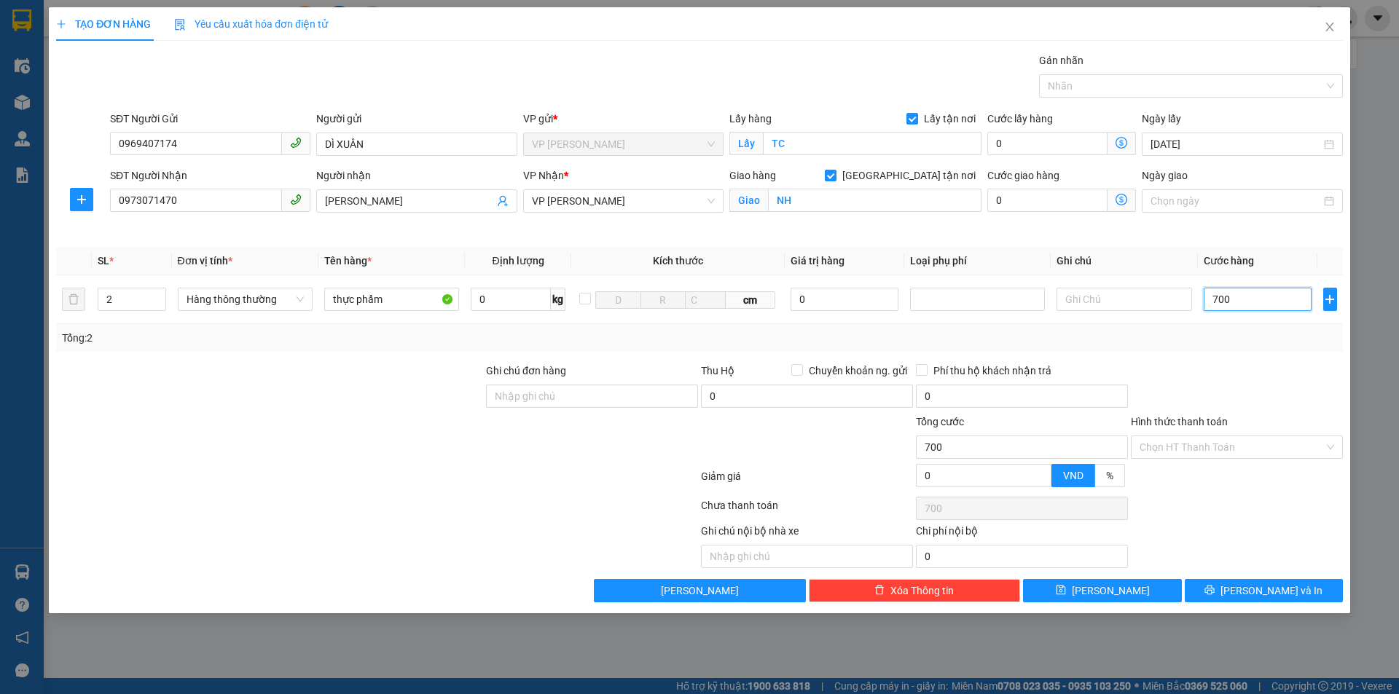
type input "7.000"
type input "70.000"
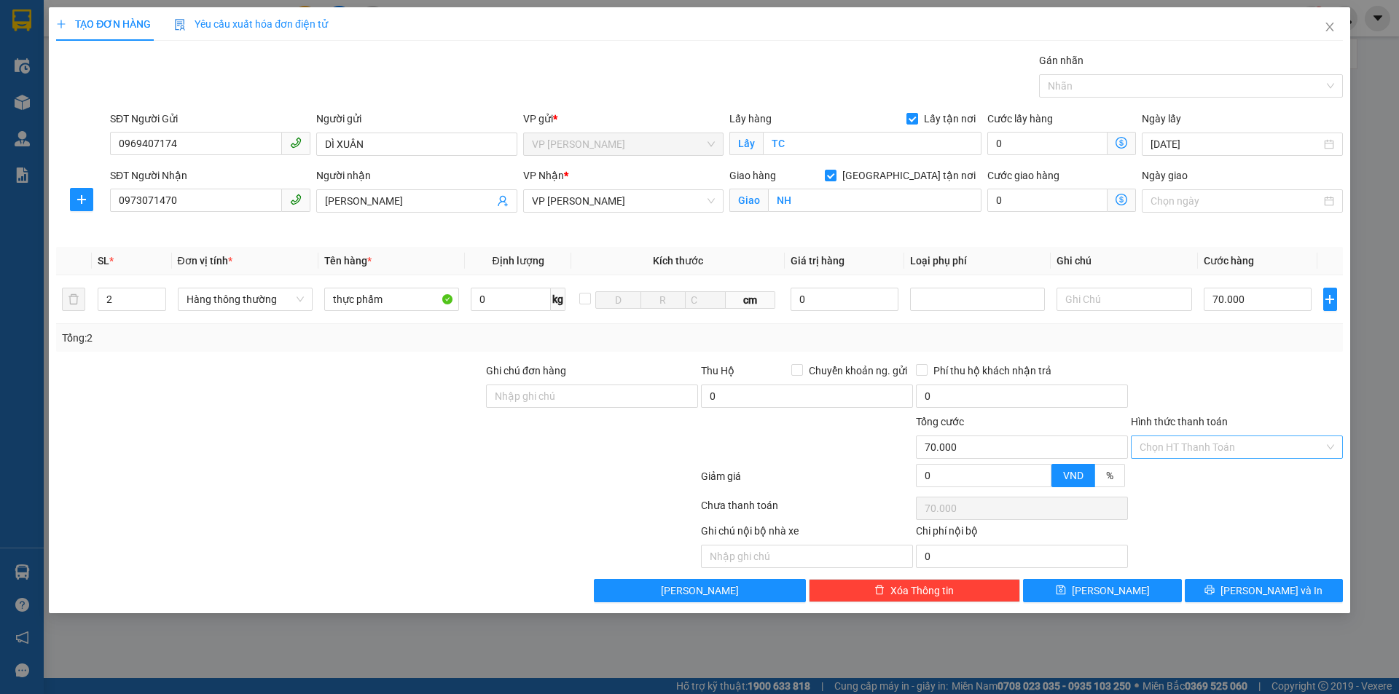
click at [1224, 451] on input "Hình thức thanh toán" at bounding box center [1232, 447] width 184 height 22
click at [1226, 473] on div "Tại văn phòng" at bounding box center [1237, 477] width 195 height 16
type input "0"
click at [1279, 380] on div at bounding box center [1236, 388] width 215 height 51
click at [1255, 511] on div at bounding box center [1236, 508] width 215 height 29
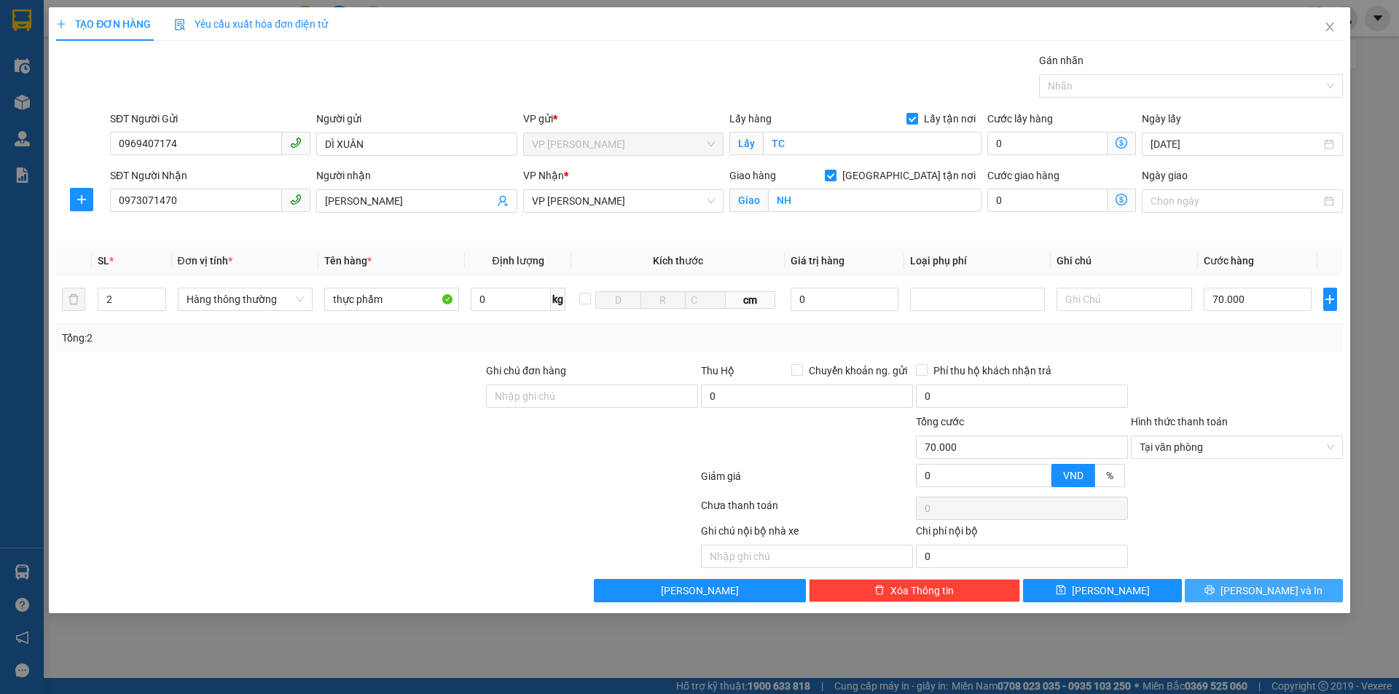
click at [1271, 589] on span "[PERSON_NAME] và In" at bounding box center [1271, 591] width 102 height 16
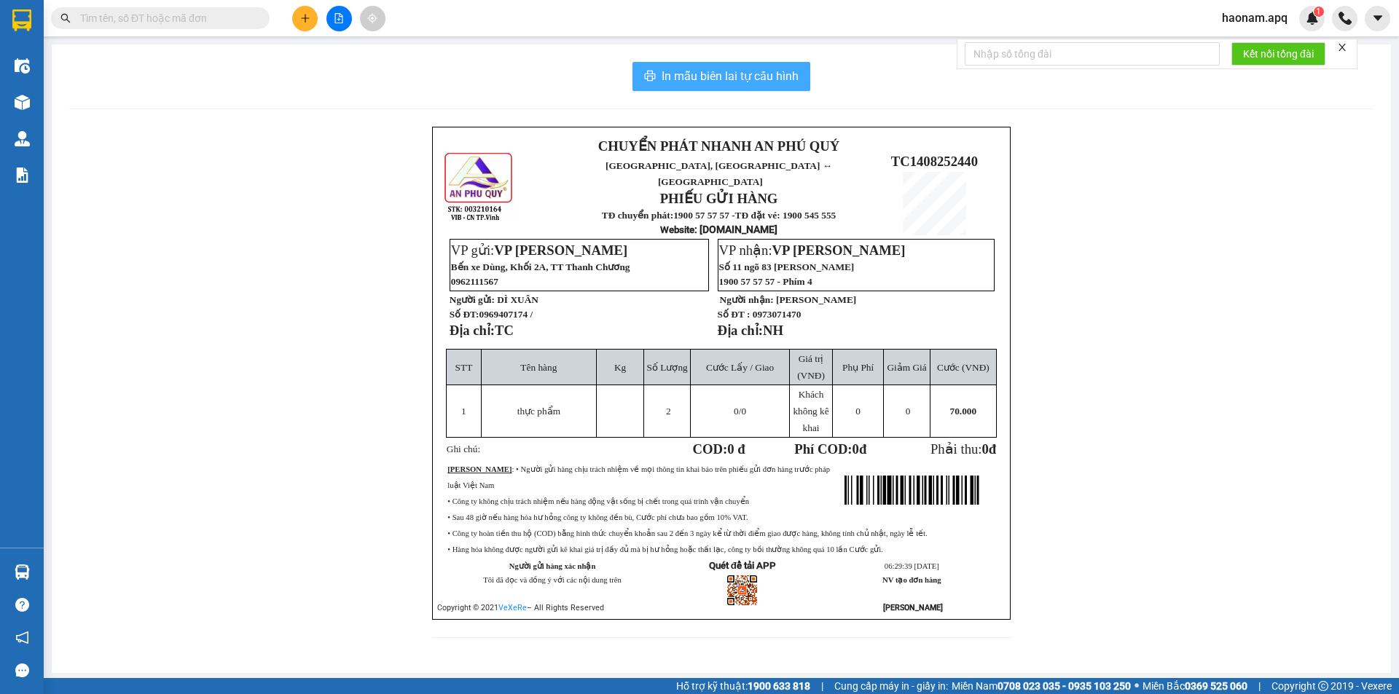
click at [743, 74] on span "In mẫu biên lai tự cấu hình" at bounding box center [730, 76] width 137 height 18
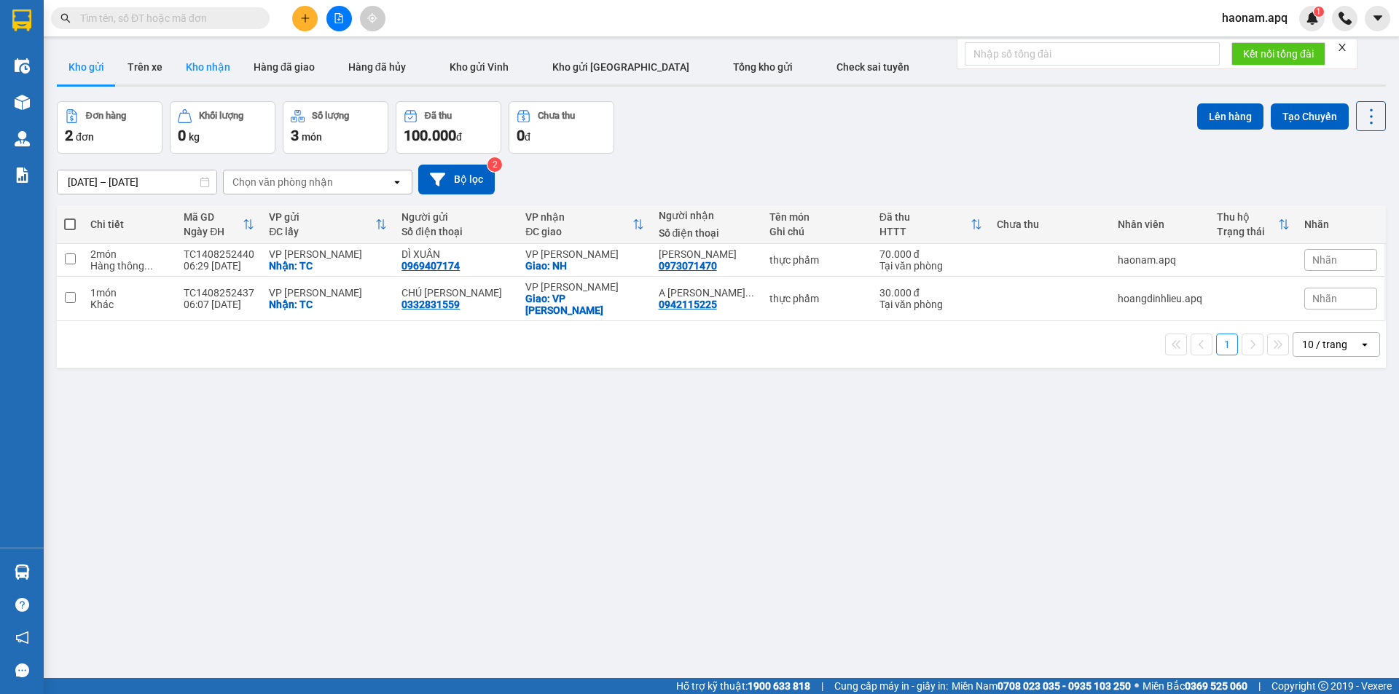
click at [195, 69] on button "Kho nhận" at bounding box center [208, 67] width 68 height 35
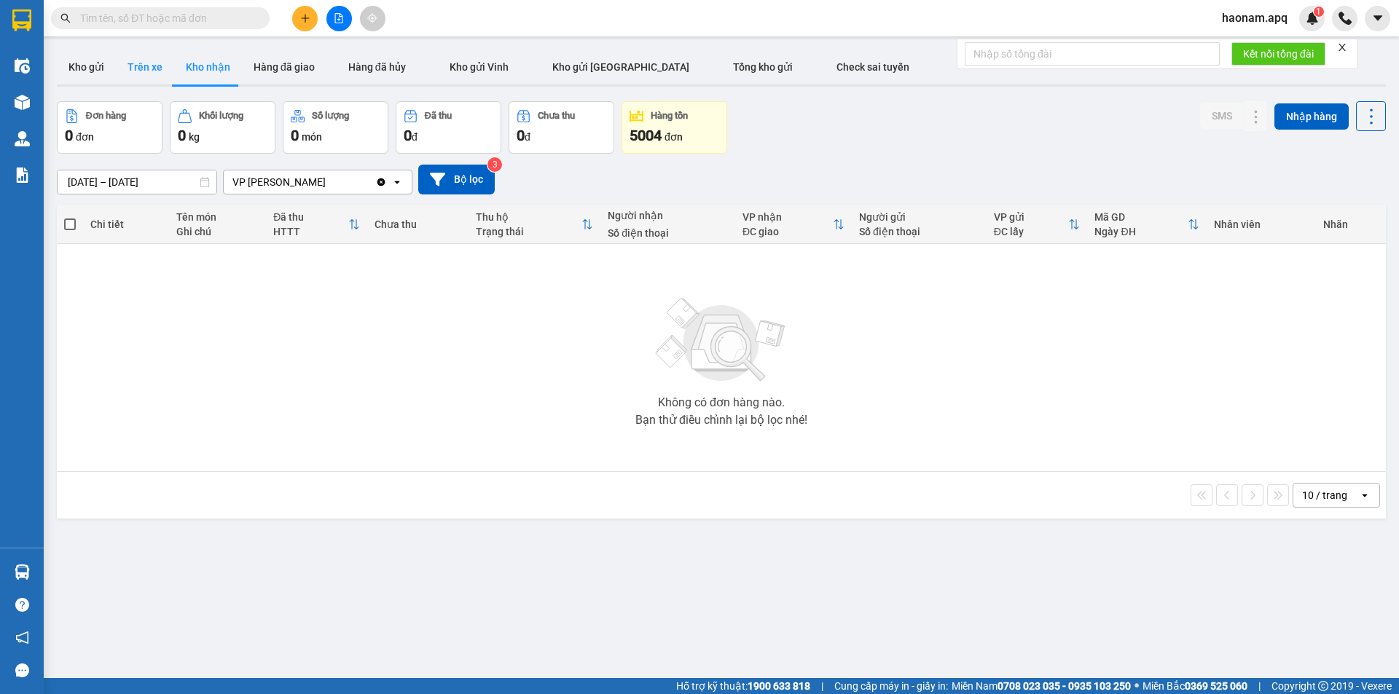
click at [146, 66] on button "Trên xe" at bounding box center [145, 67] width 58 height 35
type input "[DATE] – [DATE]"
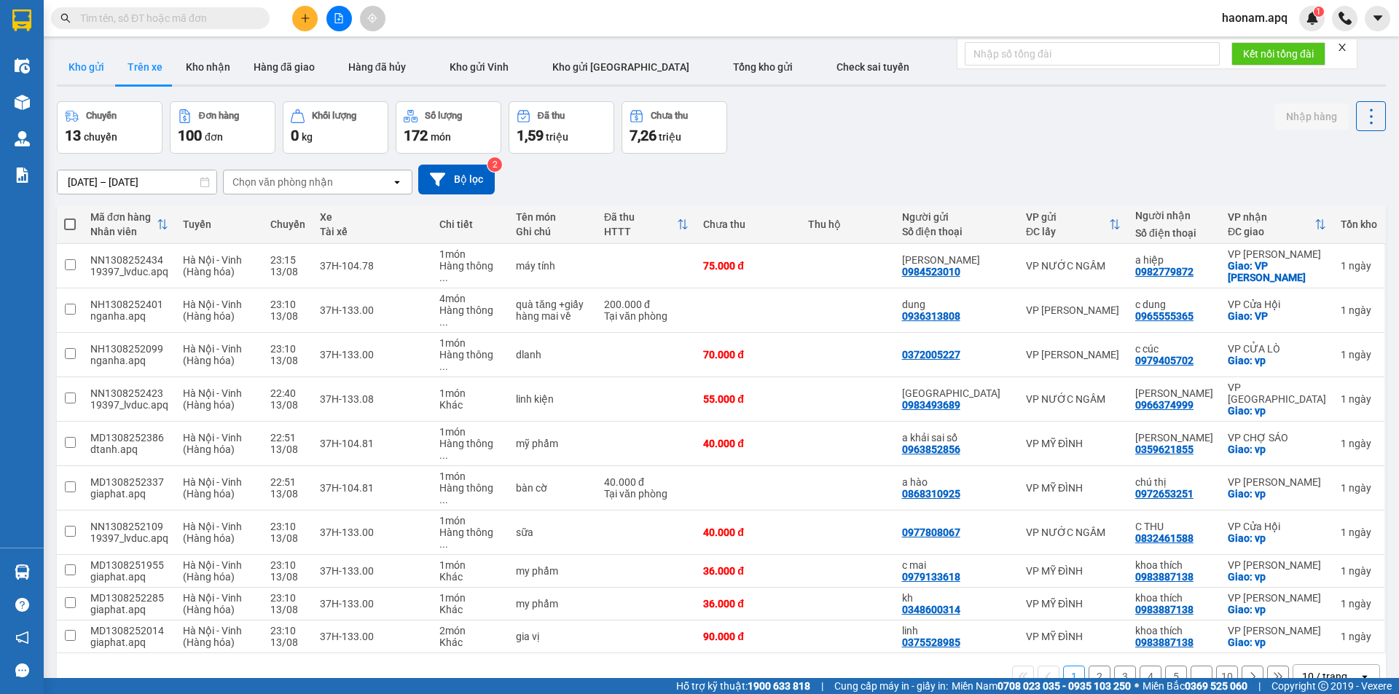
click at [95, 73] on button "Kho gửi" at bounding box center [86, 67] width 59 height 35
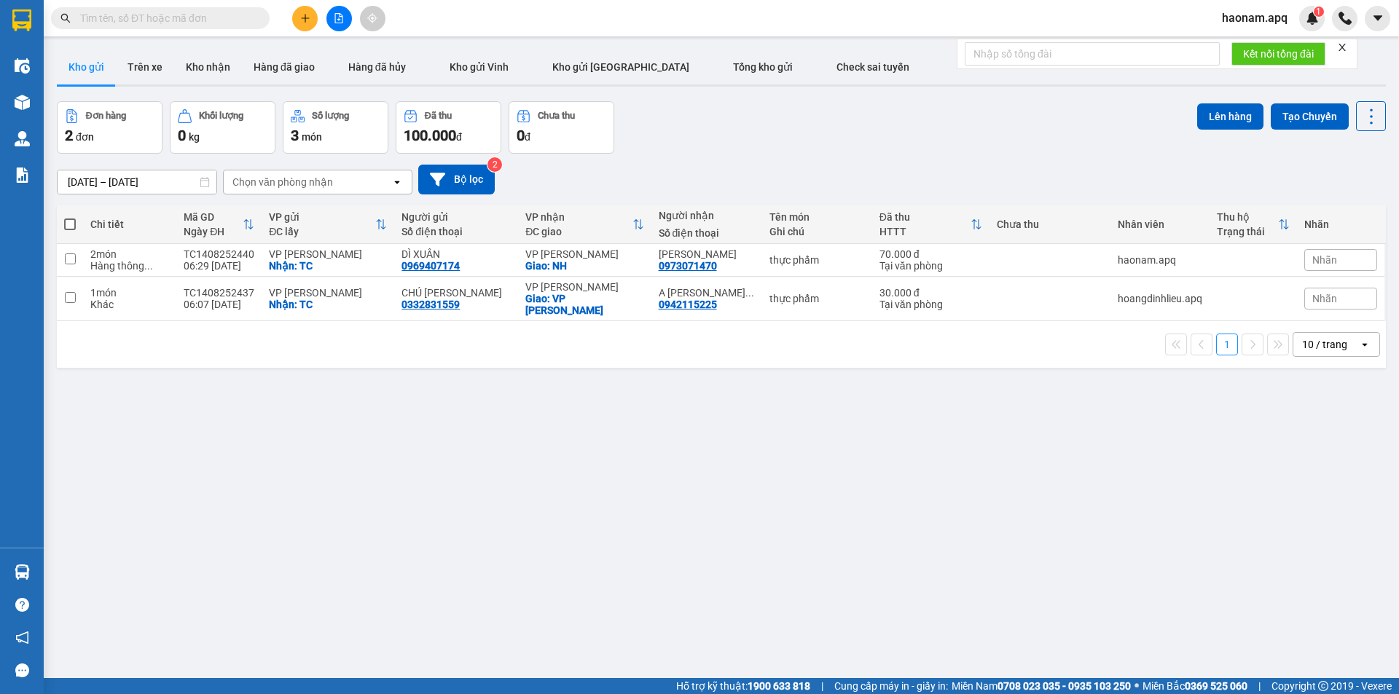
click at [74, 224] on span at bounding box center [70, 225] width 12 height 12
click at [70, 217] on input "checkbox" at bounding box center [70, 217] width 0 height 0
checkbox input "true"
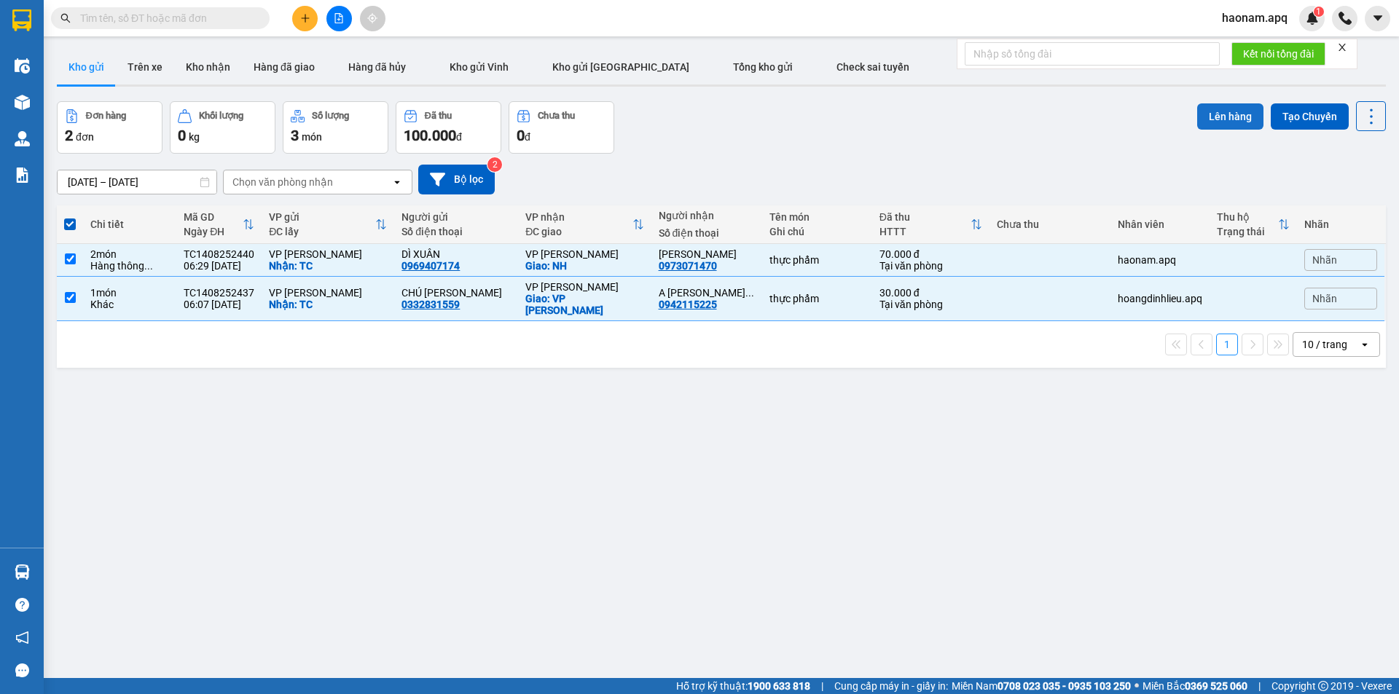
click at [1229, 122] on button "Lên hàng" at bounding box center [1230, 116] width 66 height 26
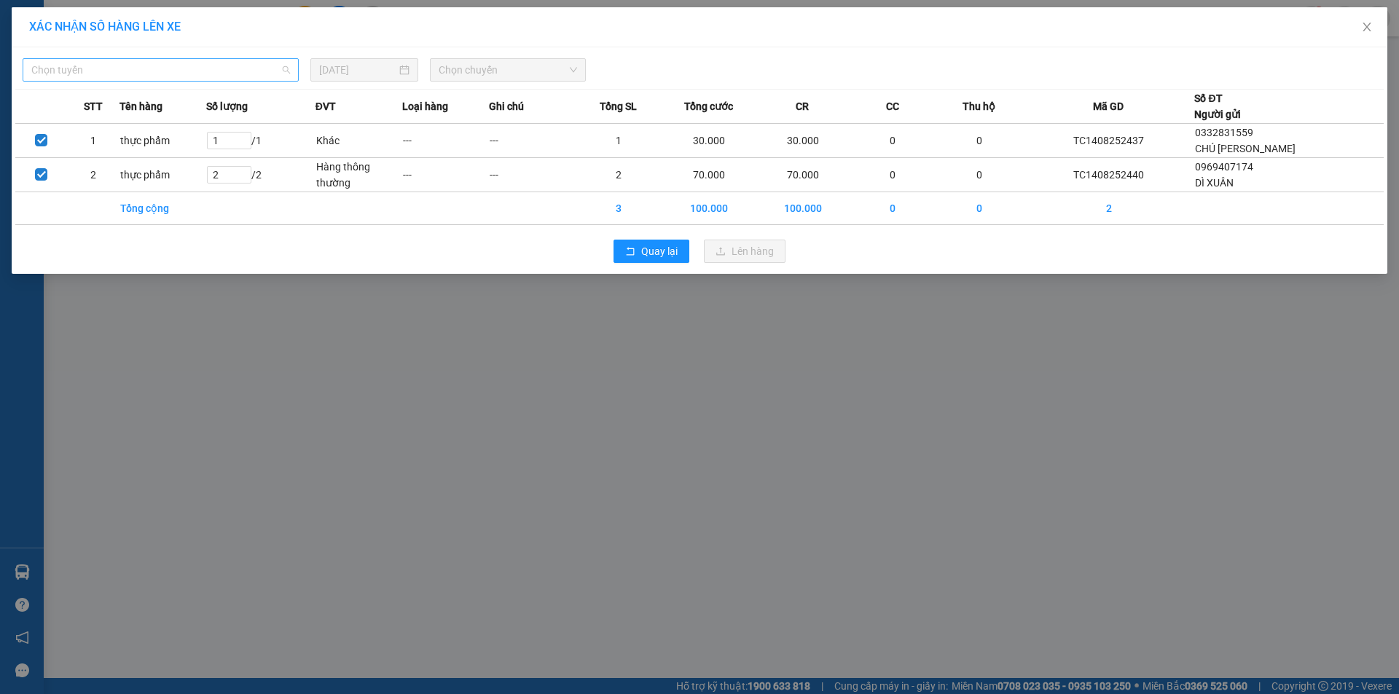
click at [203, 72] on span "Chọn tuyến" at bounding box center [160, 70] width 259 height 22
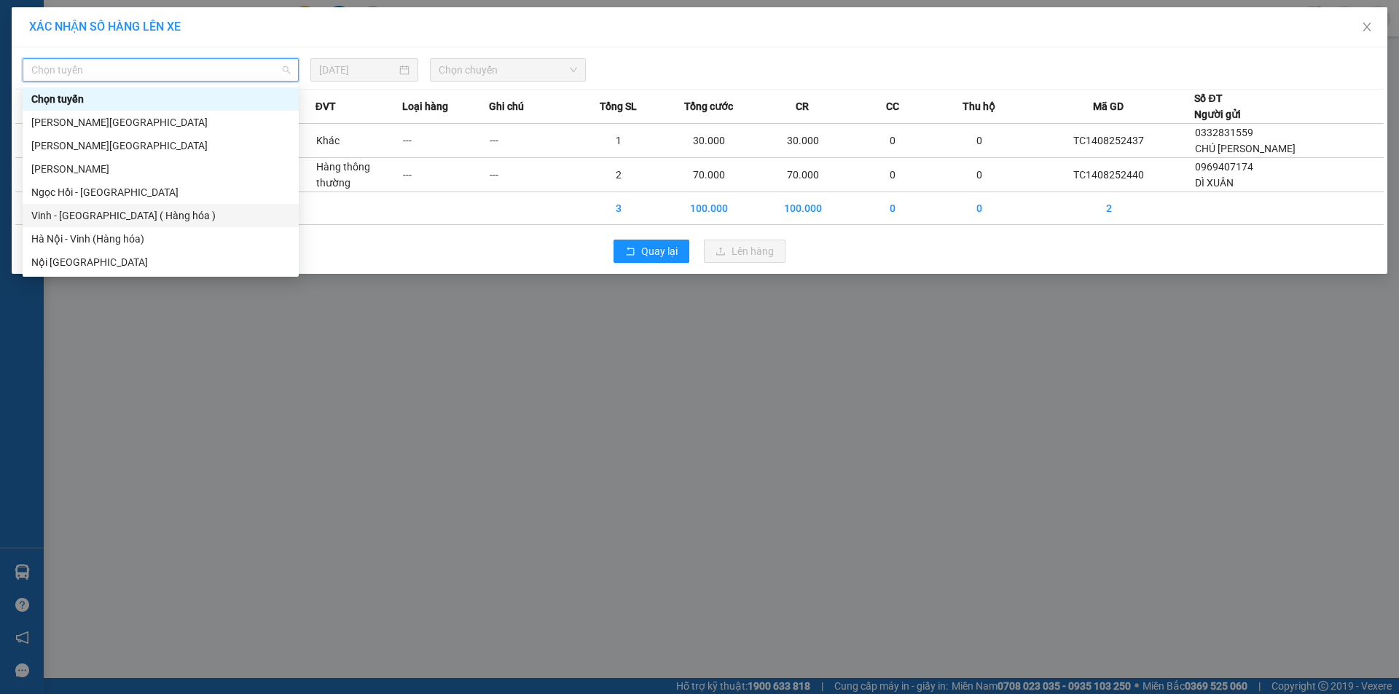
click at [143, 219] on div "Vinh - Hà Nội ( Hàng hóa )" at bounding box center [160, 216] width 259 height 16
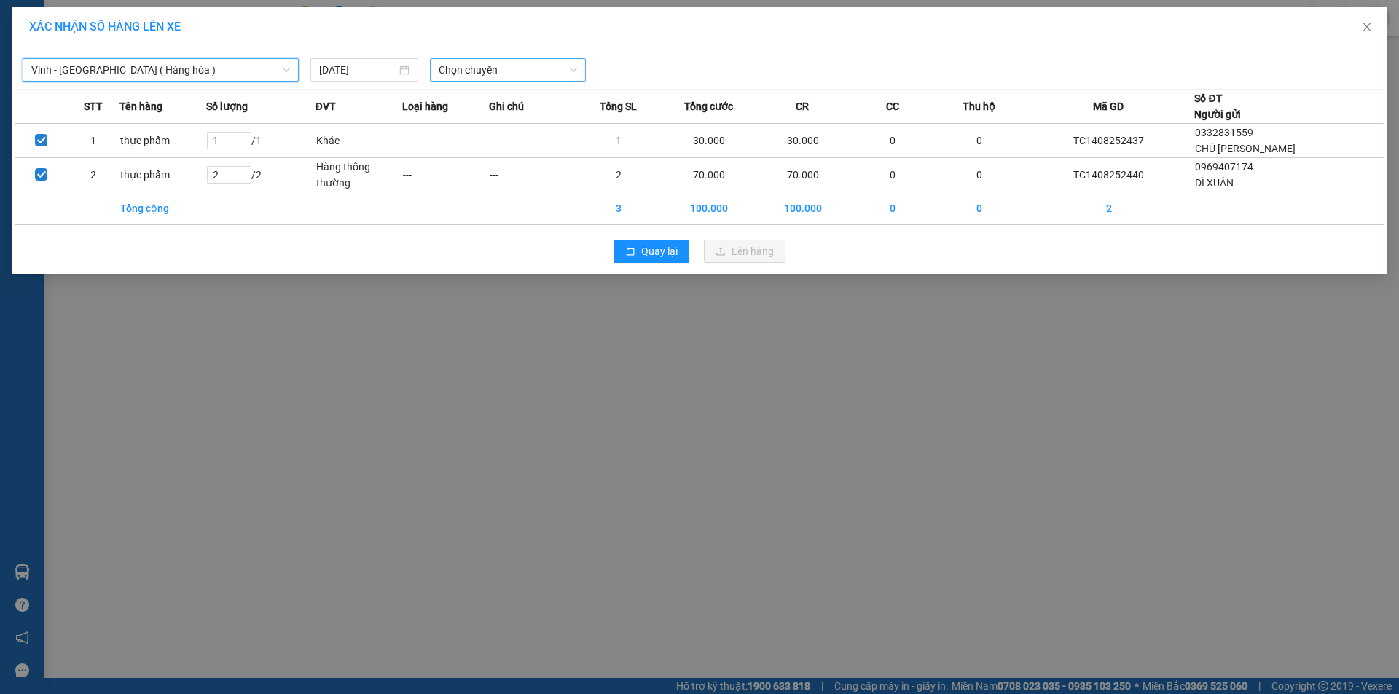
click at [555, 66] on span "Chọn chuyến" at bounding box center [508, 70] width 138 height 22
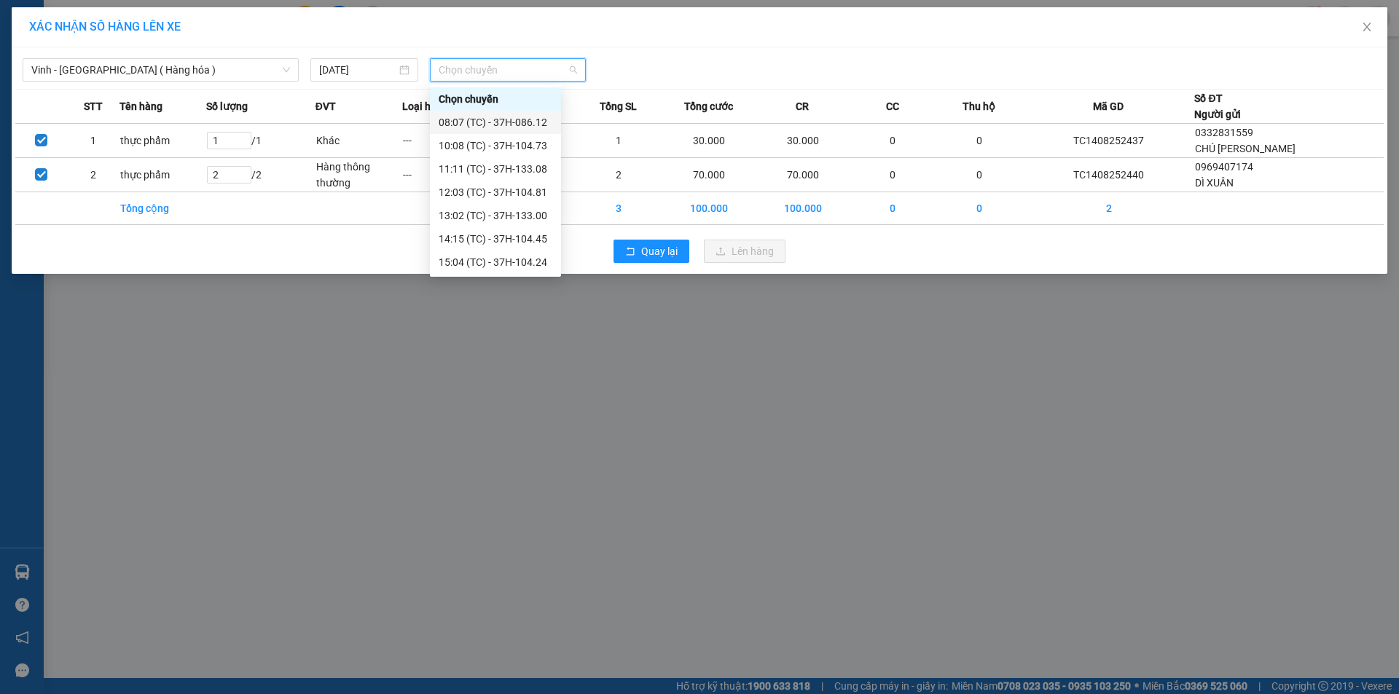
click at [525, 119] on div "08:07 (TC) - 37H-086.12" at bounding box center [496, 122] width 114 height 16
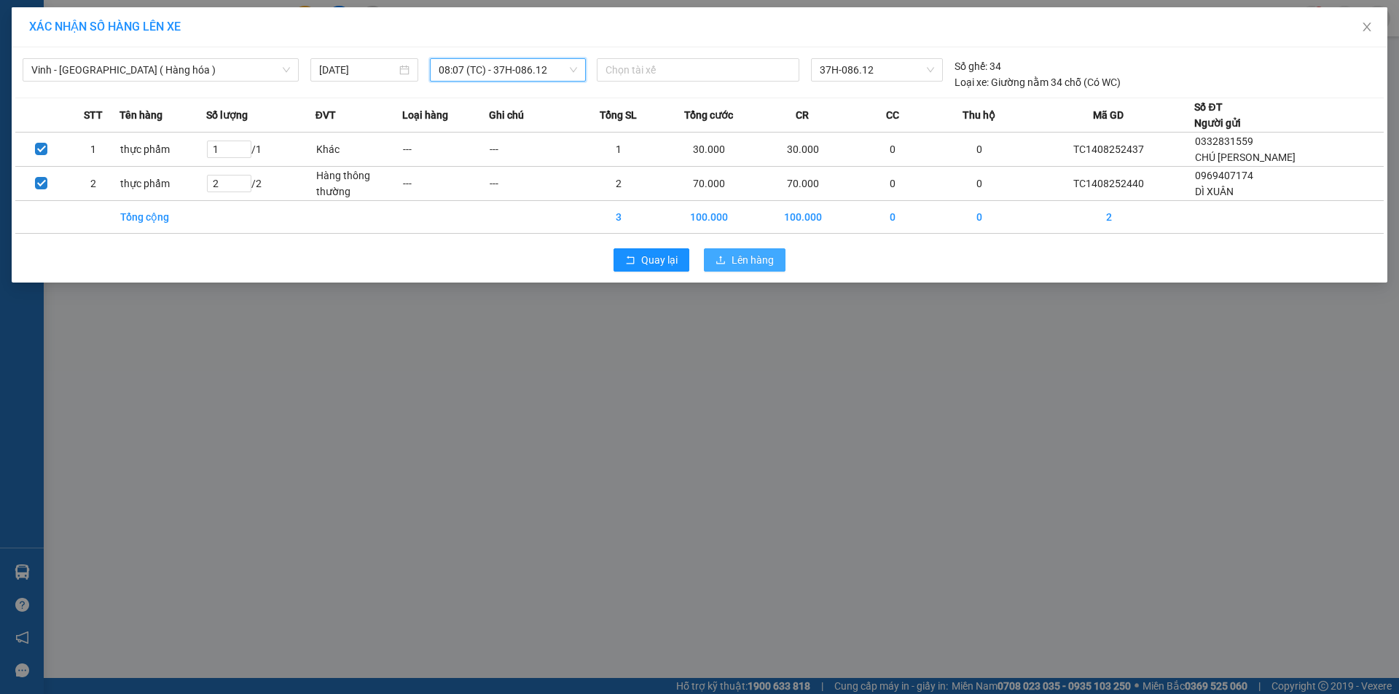
click at [757, 267] on button "Lên hàng" at bounding box center [745, 259] width 82 height 23
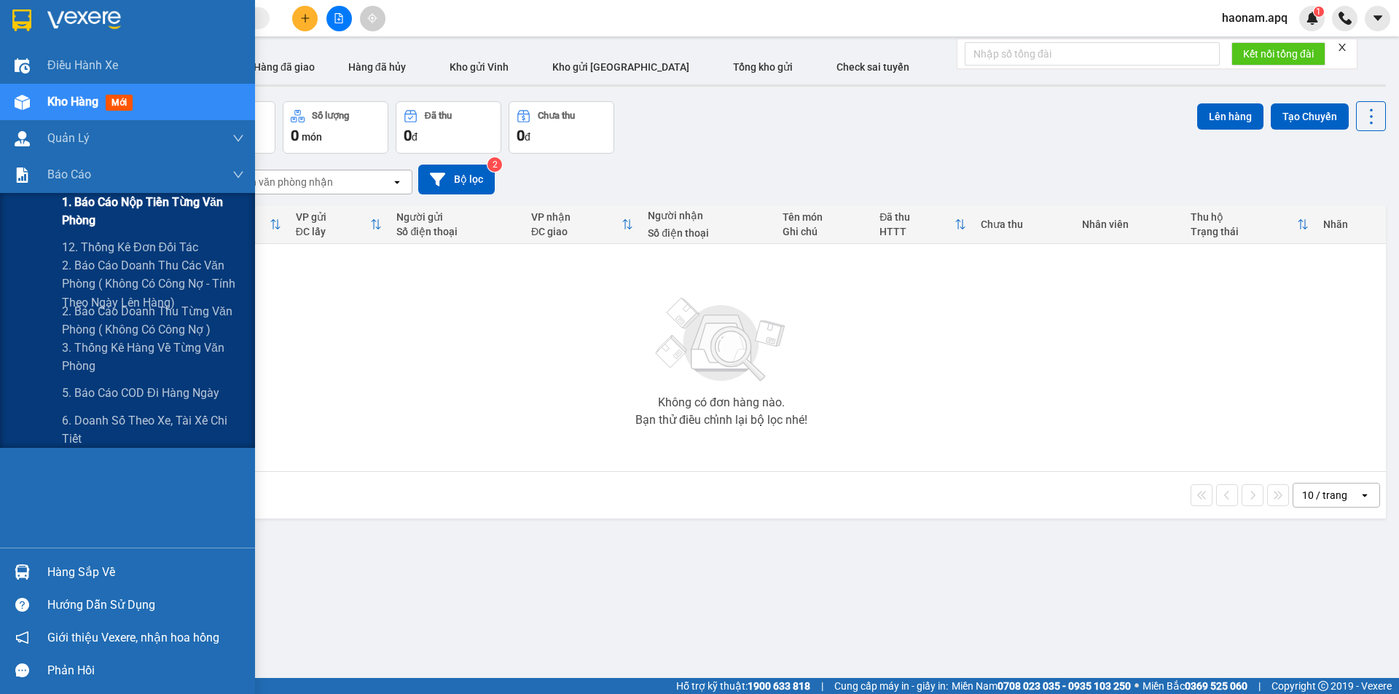
click at [177, 205] on span "1. Báo cáo nộp tiền từng văn phòng" at bounding box center [153, 211] width 182 height 36
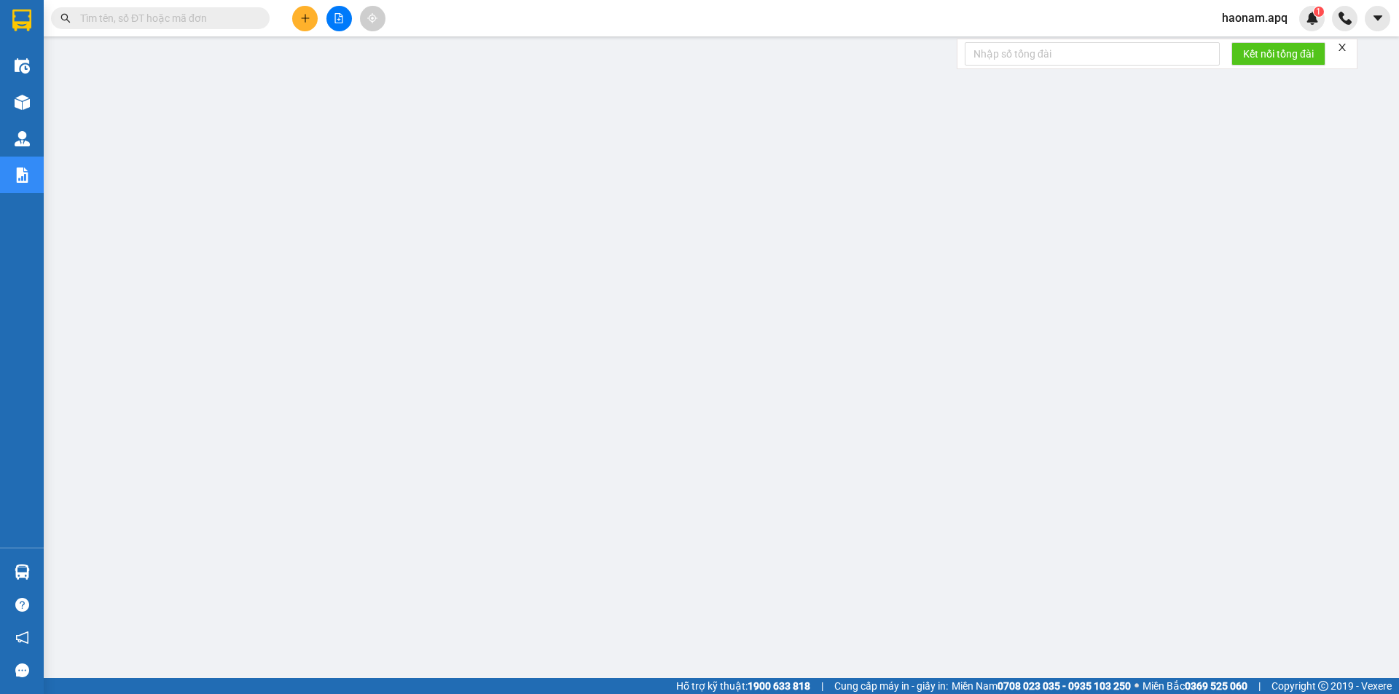
scroll to position [28, 0]
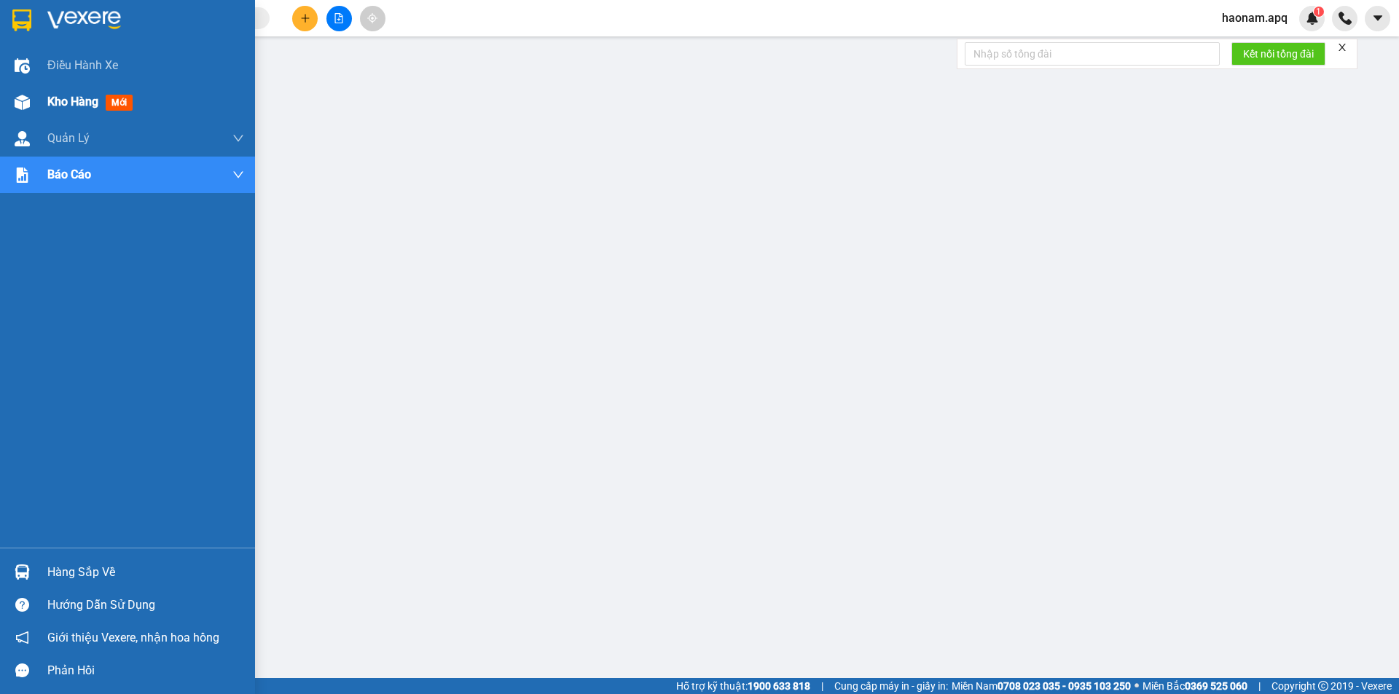
drag, startPoint x: 35, startPoint y: 110, endPoint x: 52, endPoint y: 120, distance: 19.6
click at [36, 110] on div "Kho hàng mới" at bounding box center [127, 102] width 255 height 36
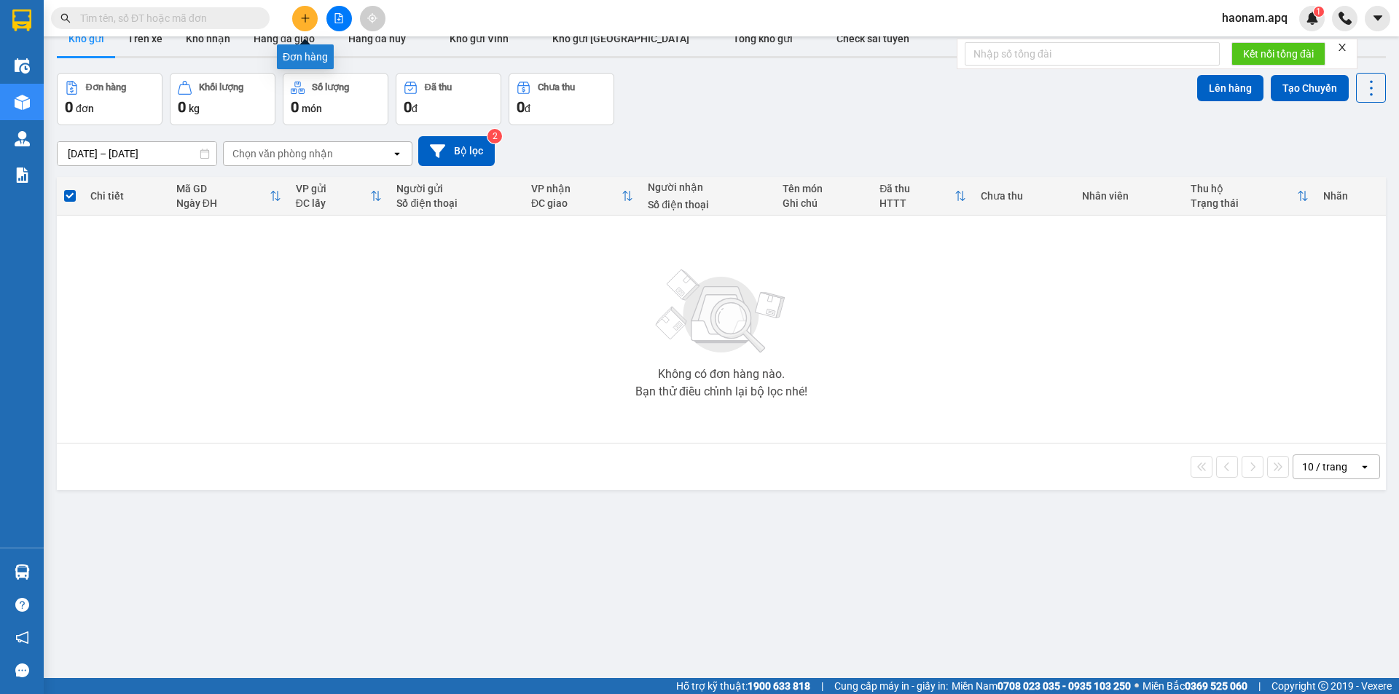
click at [299, 15] on button at bounding box center [305, 19] width 26 height 26
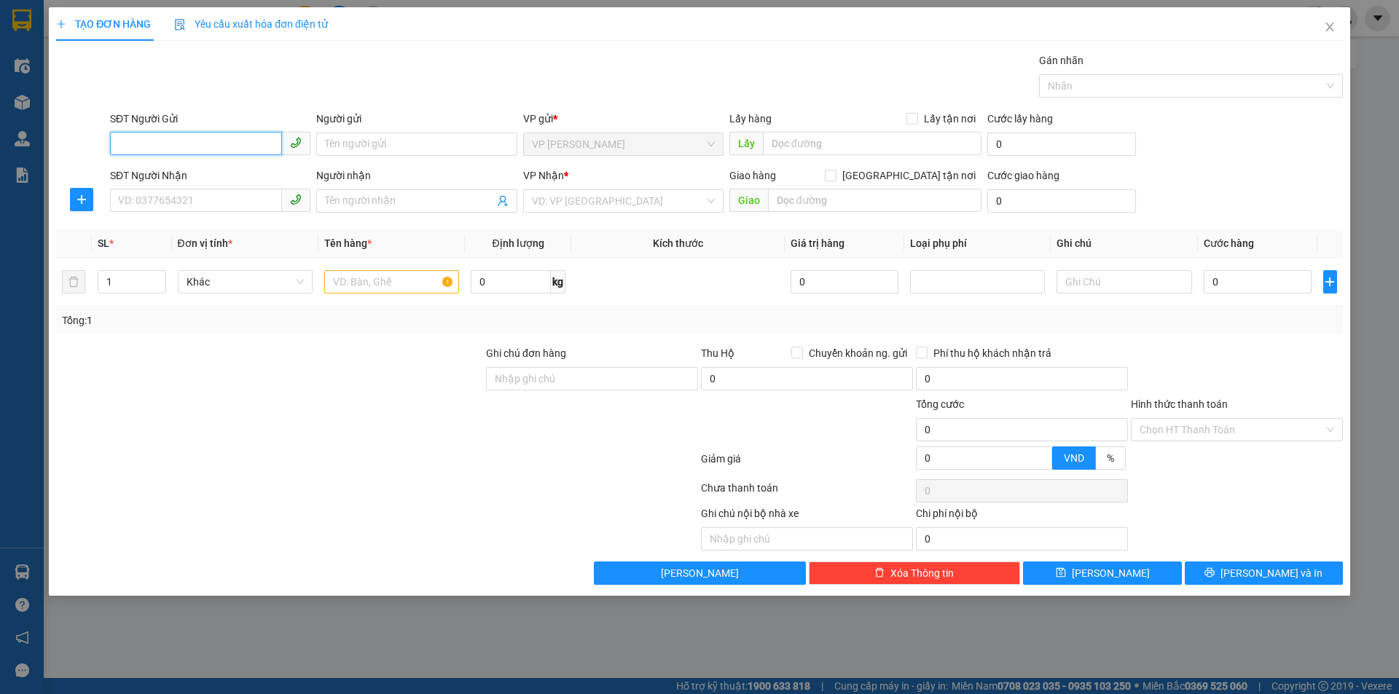
click at [217, 138] on input "SĐT Người Gửi" at bounding box center [196, 143] width 172 height 23
click at [246, 145] on input "0387" at bounding box center [196, 143] width 172 height 23
click at [176, 135] on input "0387" at bounding box center [196, 143] width 172 height 23
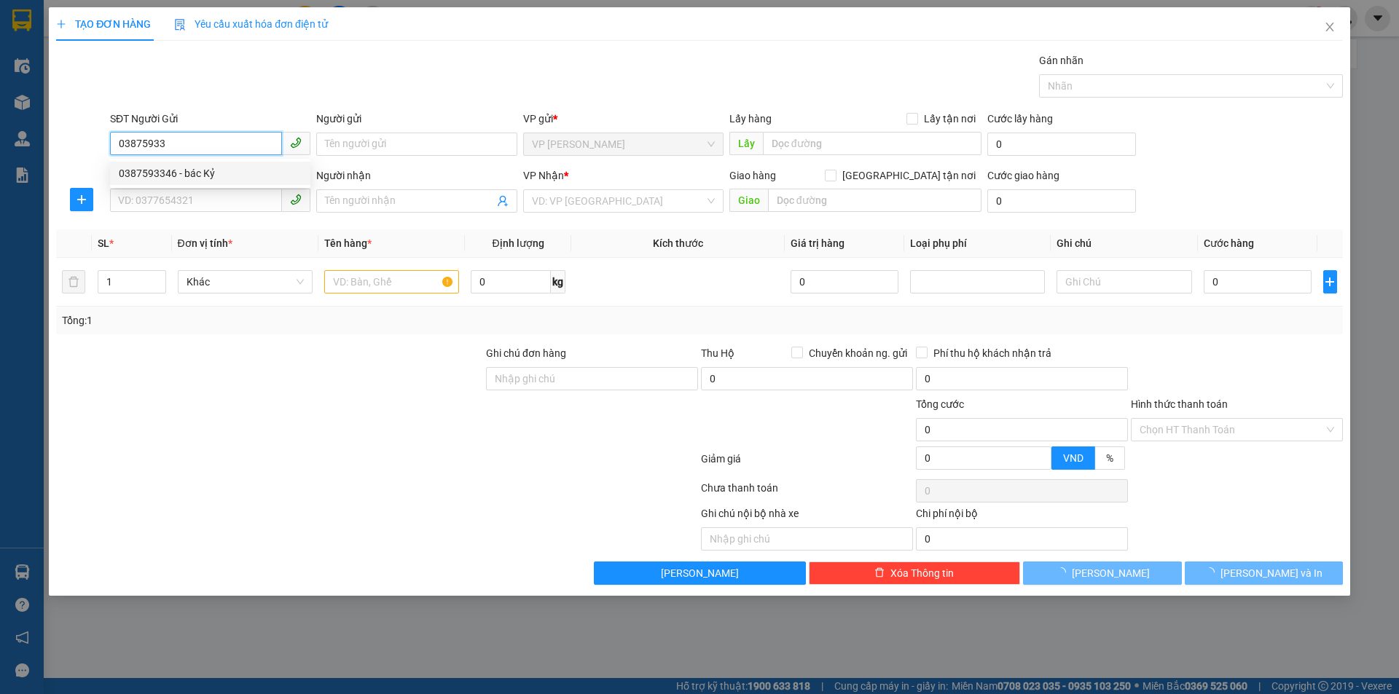
click at [232, 169] on div "0387593346 - bác Kỷ" at bounding box center [210, 173] width 183 height 16
type input "0387593346"
type input "bác Kỷ"
checkbox input "true"
type input "tc"
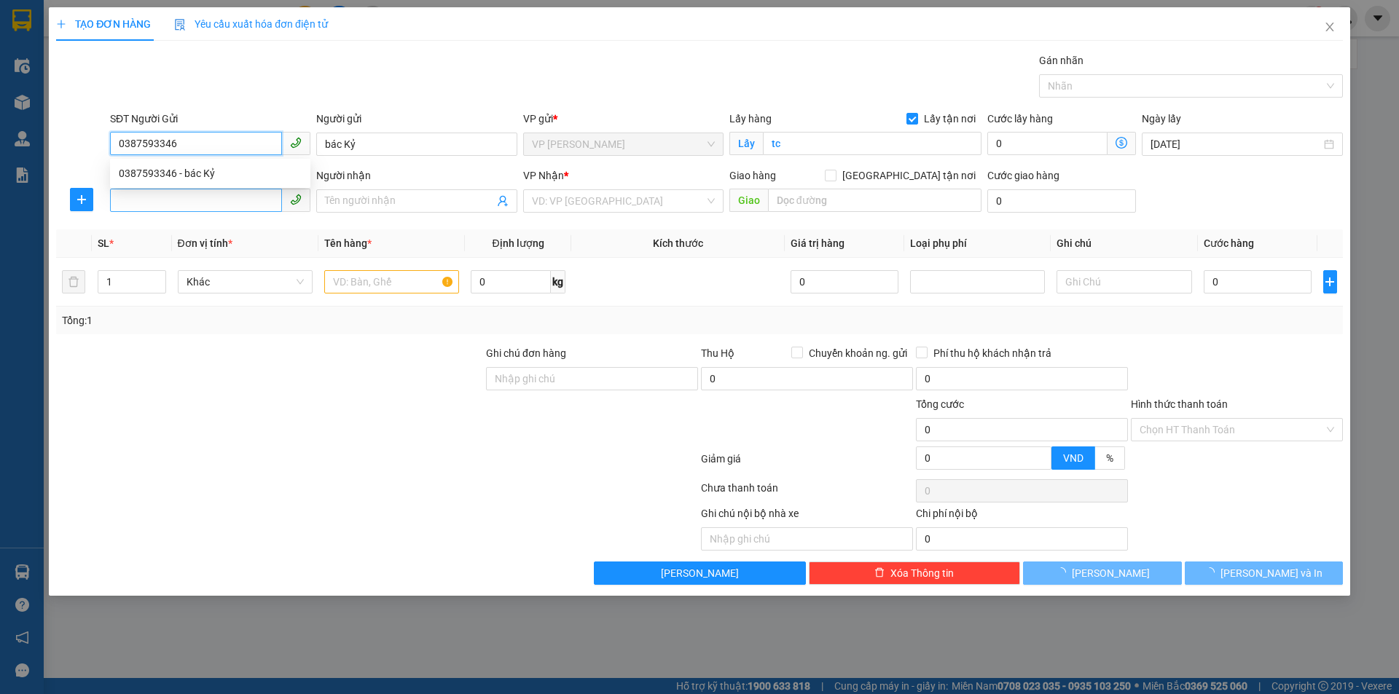
type input "0387593346"
click at [229, 202] on input "SĐT Người Nhận" at bounding box center [196, 200] width 172 height 23
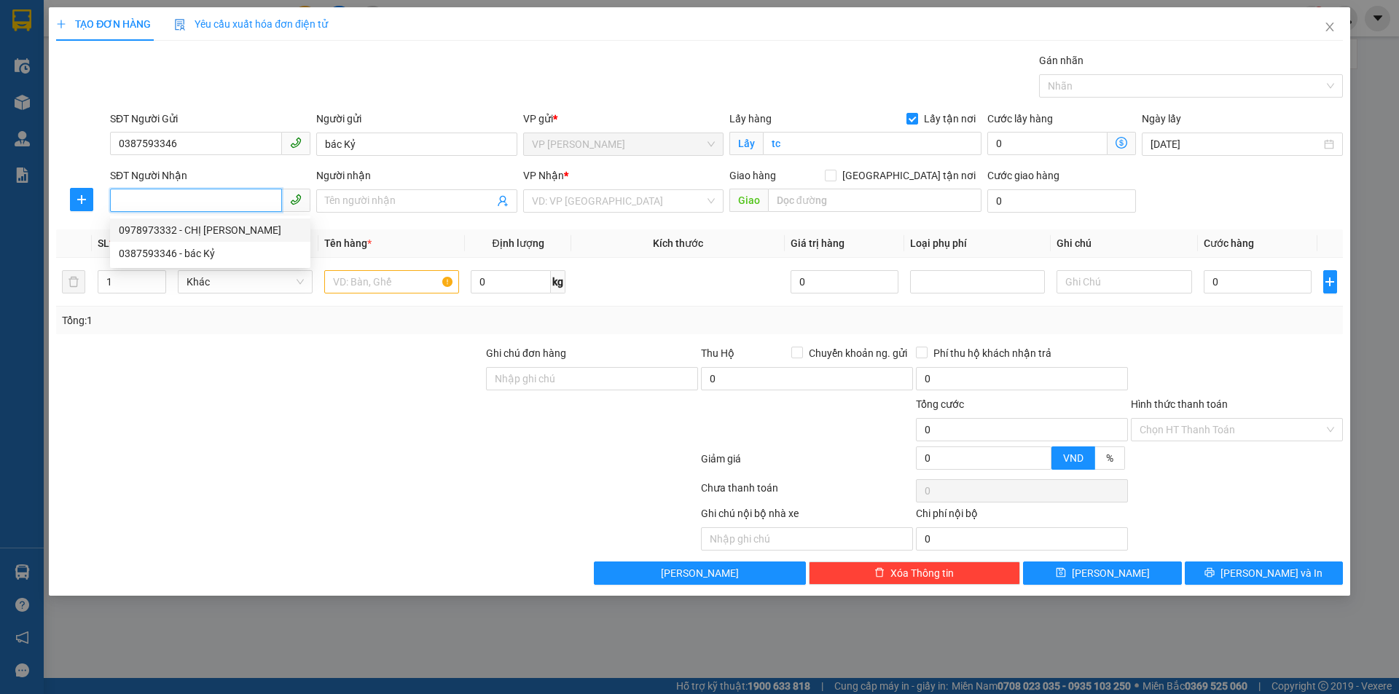
drag, startPoint x: 273, startPoint y: 230, endPoint x: 283, endPoint y: 237, distance: 12.1
click at [273, 230] on div "0978973332 - CHỊ TRẦN BÍCH VÂN" at bounding box center [210, 230] width 183 height 16
type input "0978973332"
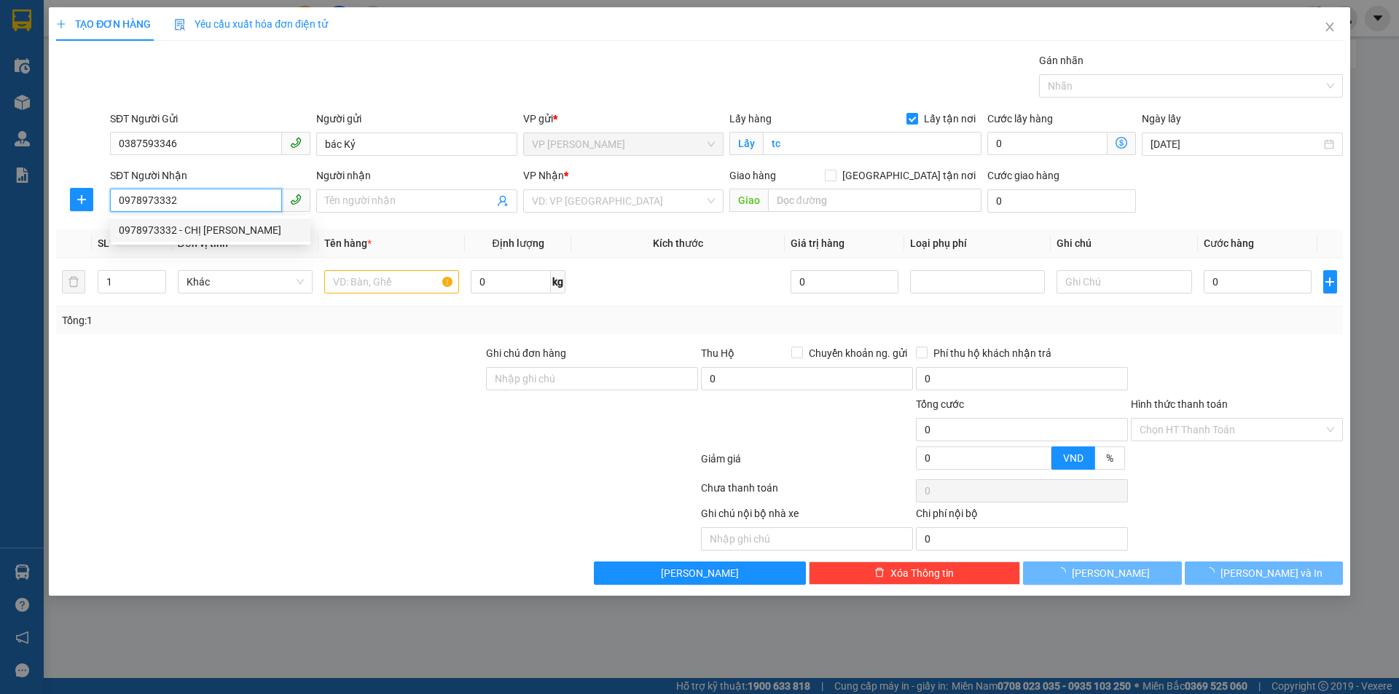
type input "CHỊ TRẦN BÍCH VÂN"
checkbox input "true"
type input "NH"
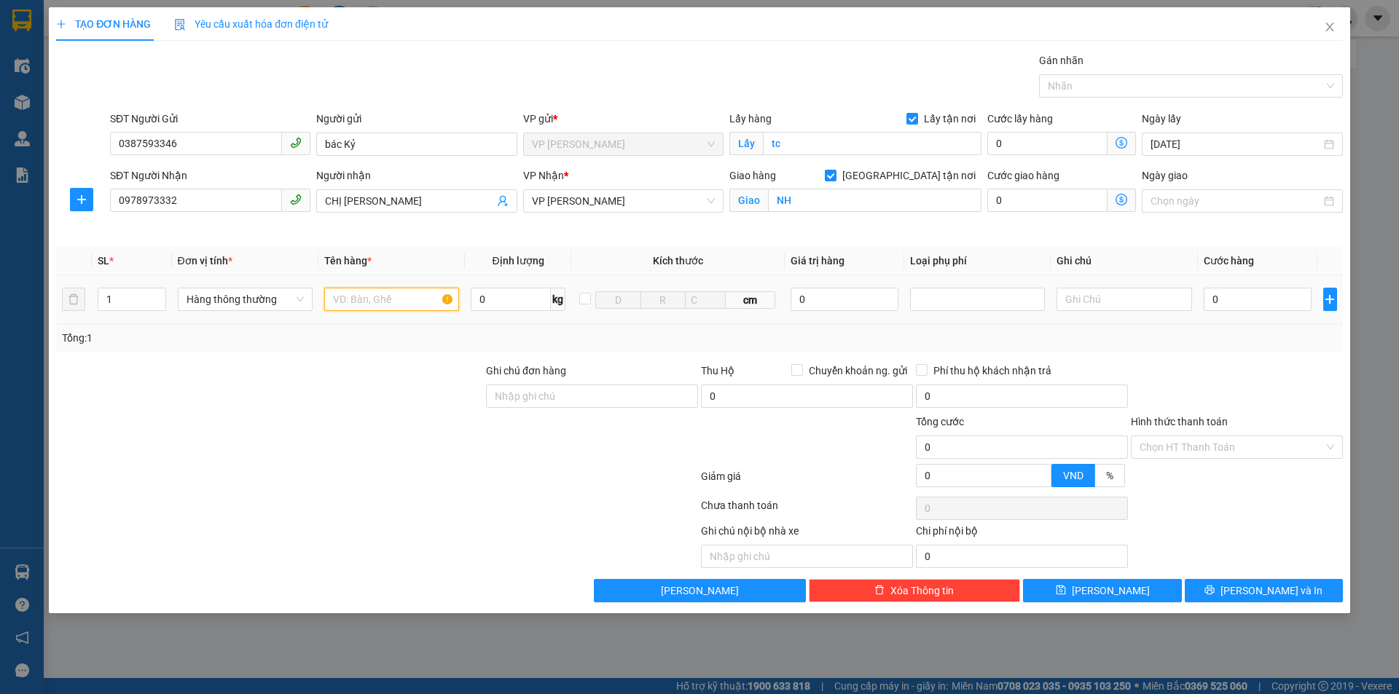
click at [383, 309] on input "text" at bounding box center [391, 299] width 135 height 23
type input "gạo"
click at [1261, 306] on input "0" at bounding box center [1258, 299] width 109 height 23
type input "4f"
type input "0"
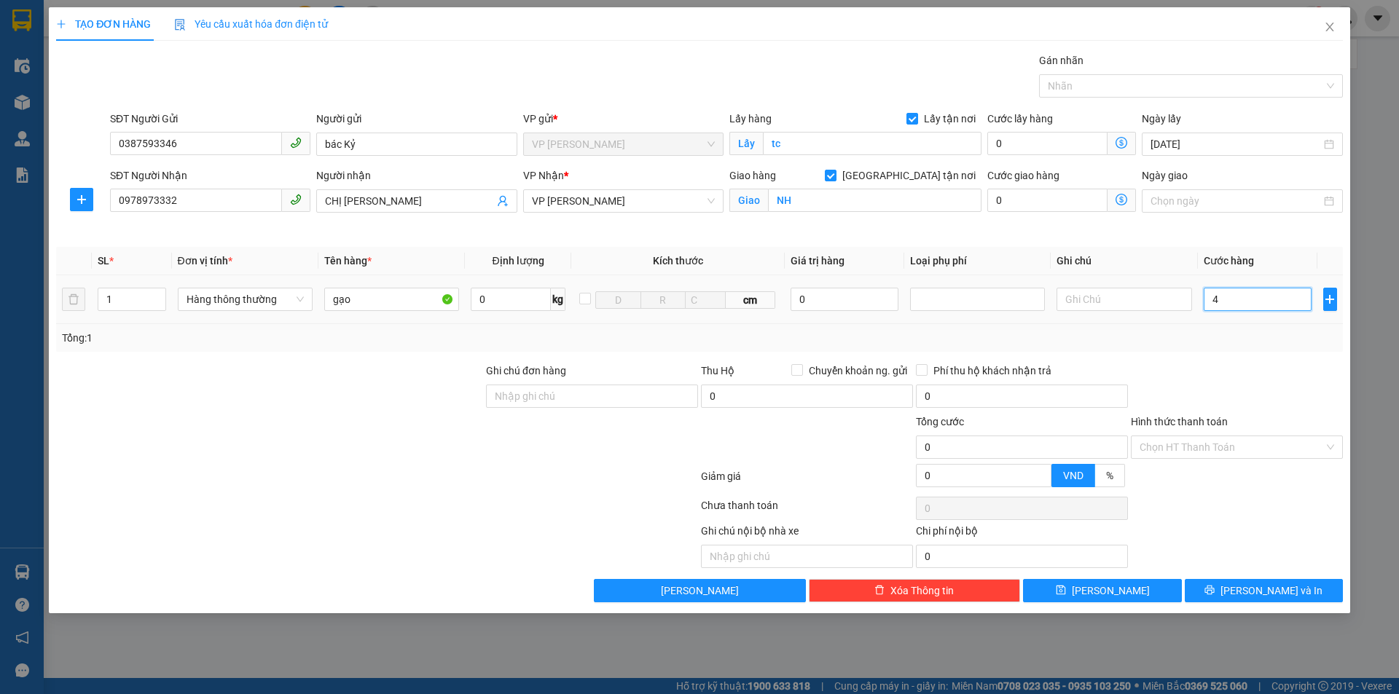
type input "0"
type input "4"
click at [1249, 304] on input "4" at bounding box center [1258, 299] width 109 height 23
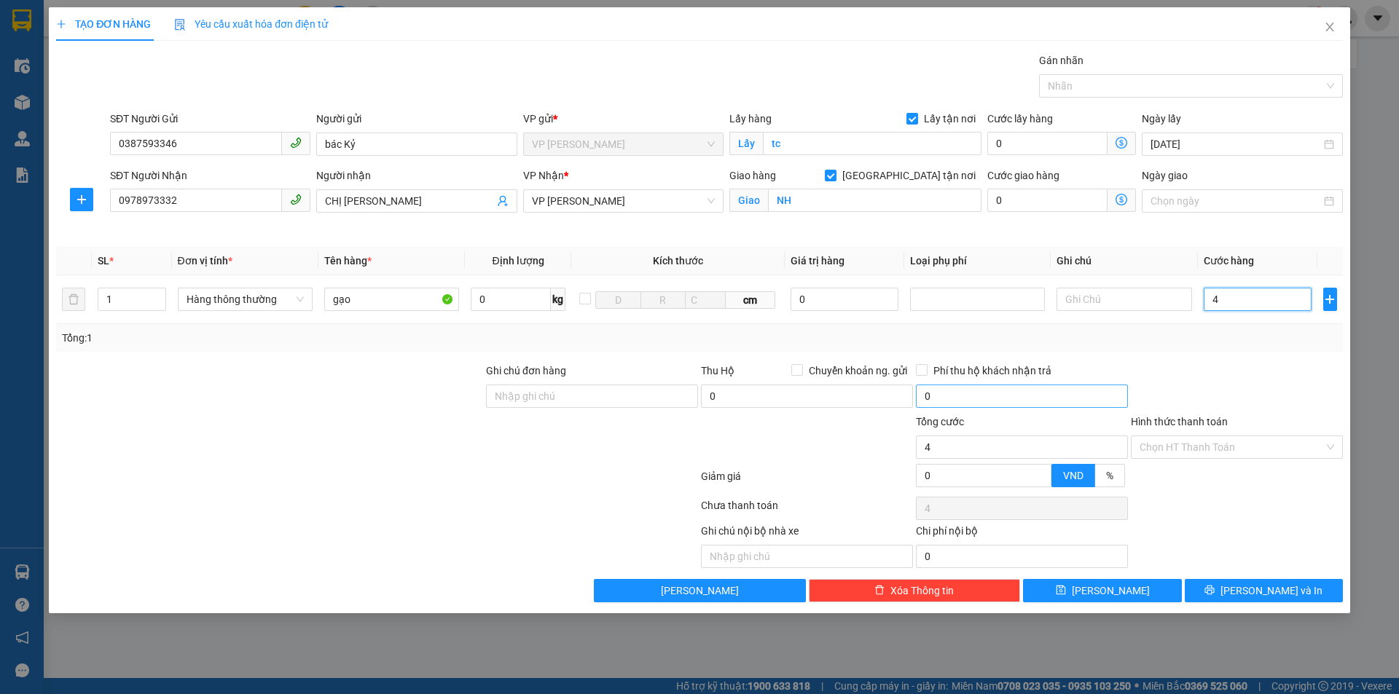
type input "40"
type input "400"
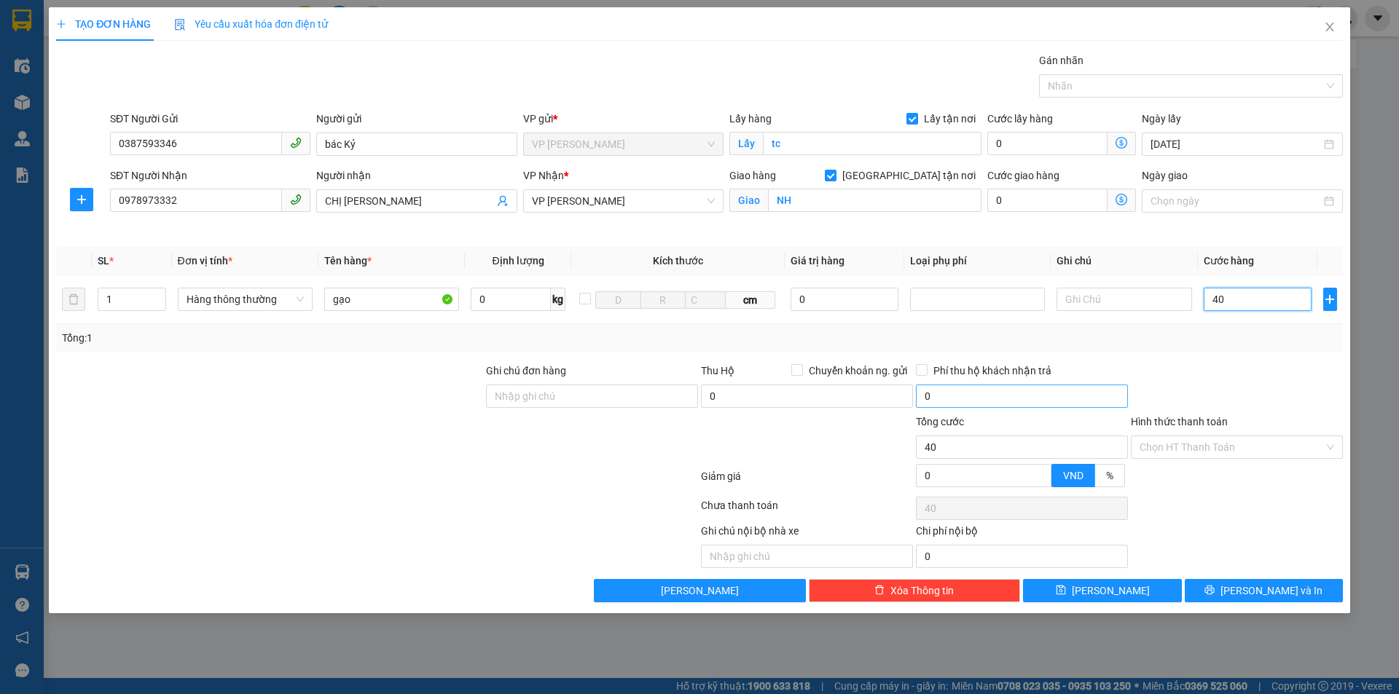
type input "400"
type input "4.000"
type input "40.000"
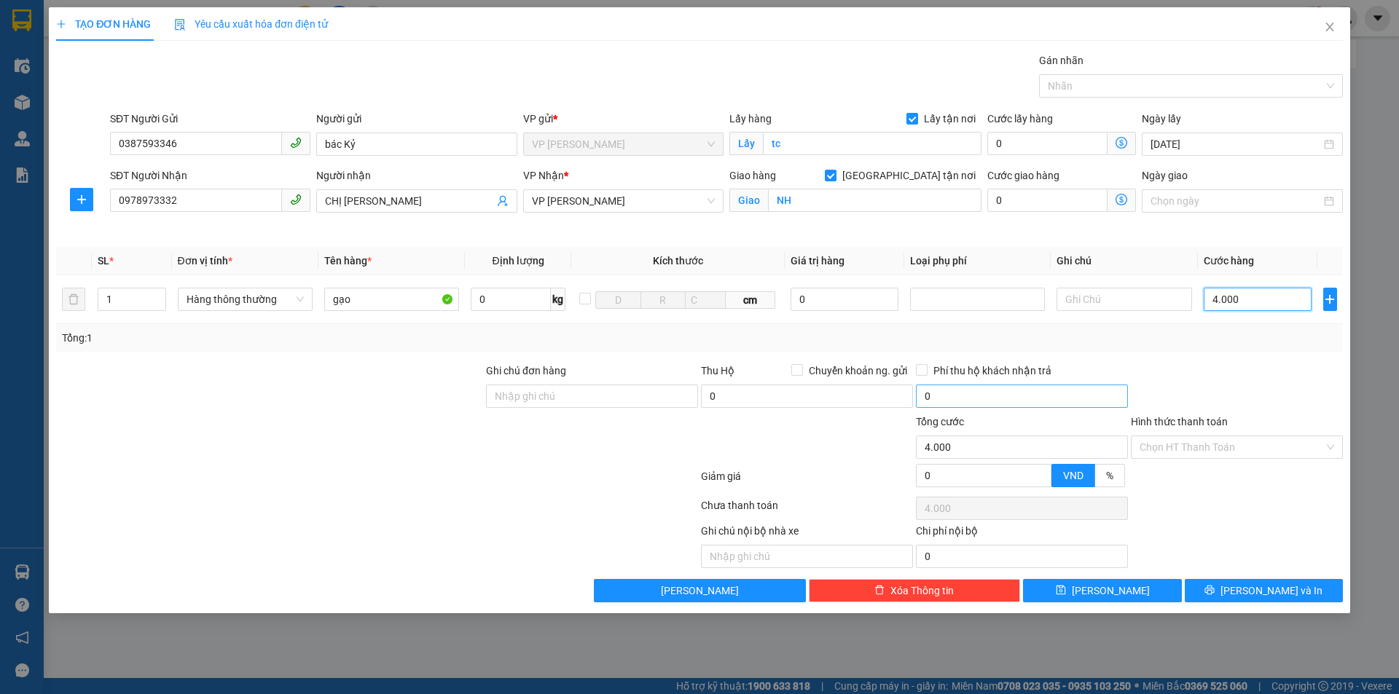
type input "40.000"
click at [1292, 363] on div at bounding box center [1236, 388] width 215 height 51
click at [1218, 446] on input "Hình thức thanh toán" at bounding box center [1232, 447] width 184 height 22
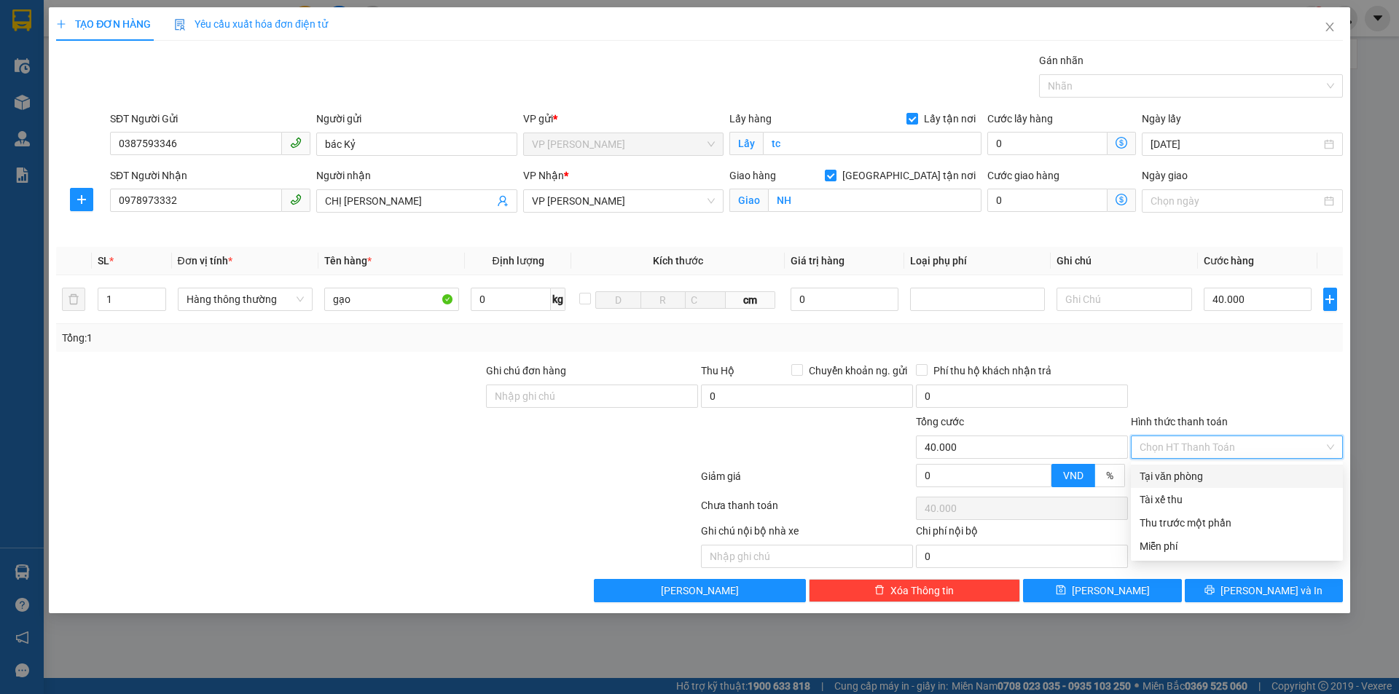
drag, startPoint x: 1209, startPoint y: 477, endPoint x: 1265, endPoint y: 385, distance: 107.6
click at [1207, 471] on div "Tại văn phòng" at bounding box center [1237, 477] width 195 height 16
type input "0"
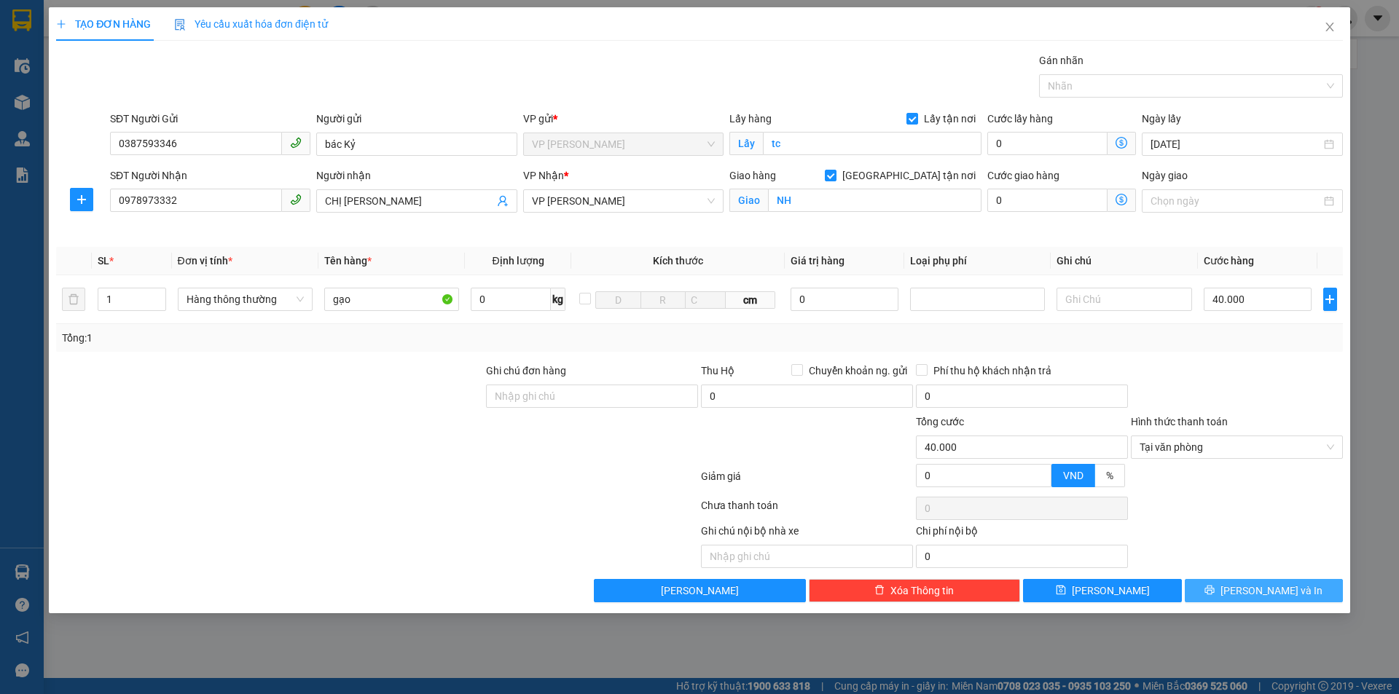
click at [1264, 589] on span "[PERSON_NAME] và In" at bounding box center [1271, 591] width 102 height 16
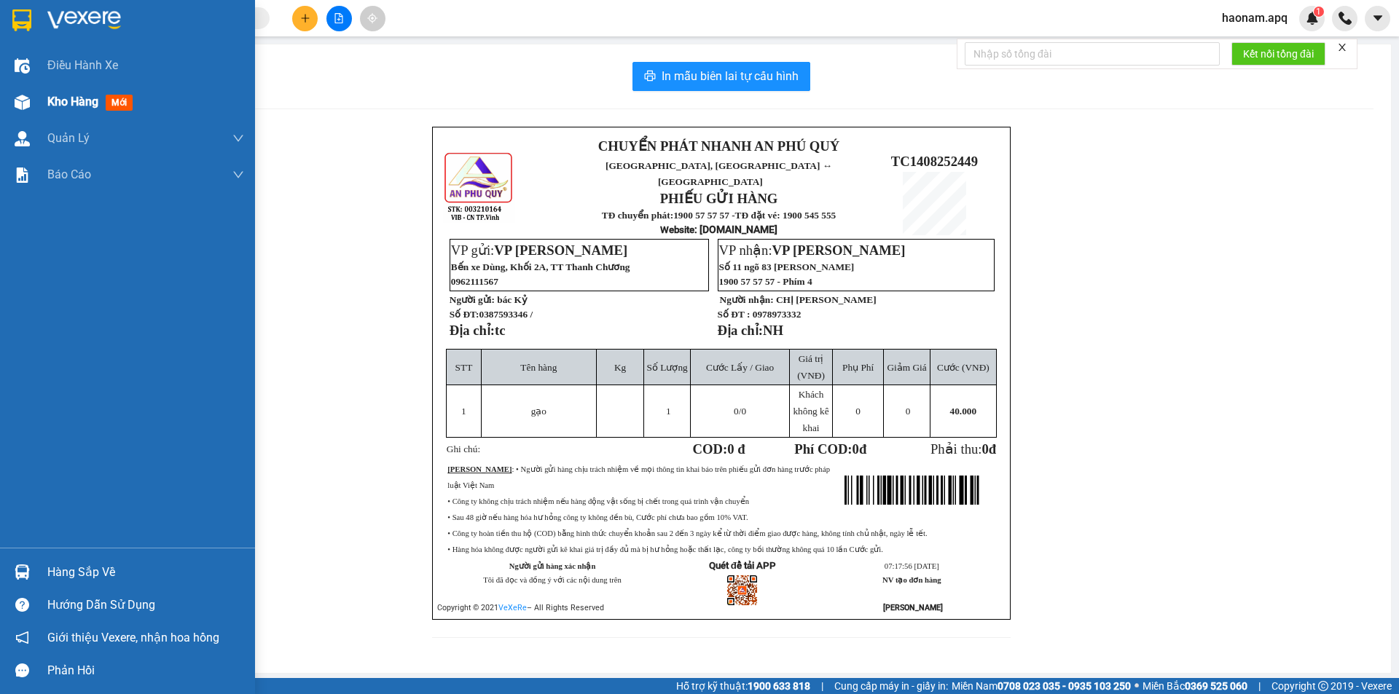
click at [69, 110] on div "Kho hàng mới" at bounding box center [92, 102] width 91 height 18
